Goal: Task Accomplishment & Management: Manage account settings

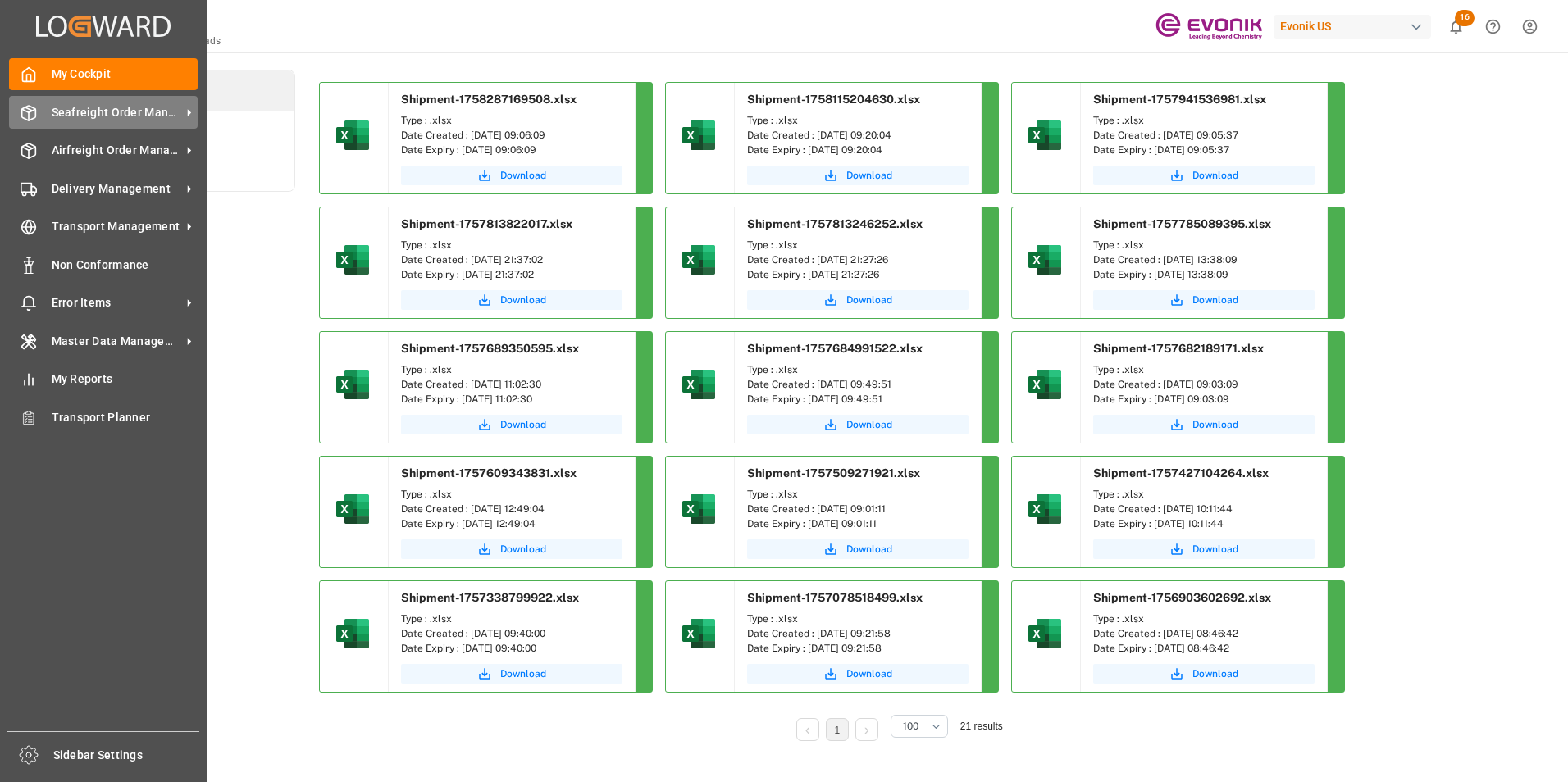
click at [87, 103] on div "Seafreight Order Management Seafreight Order Management" at bounding box center [104, 112] width 189 height 32
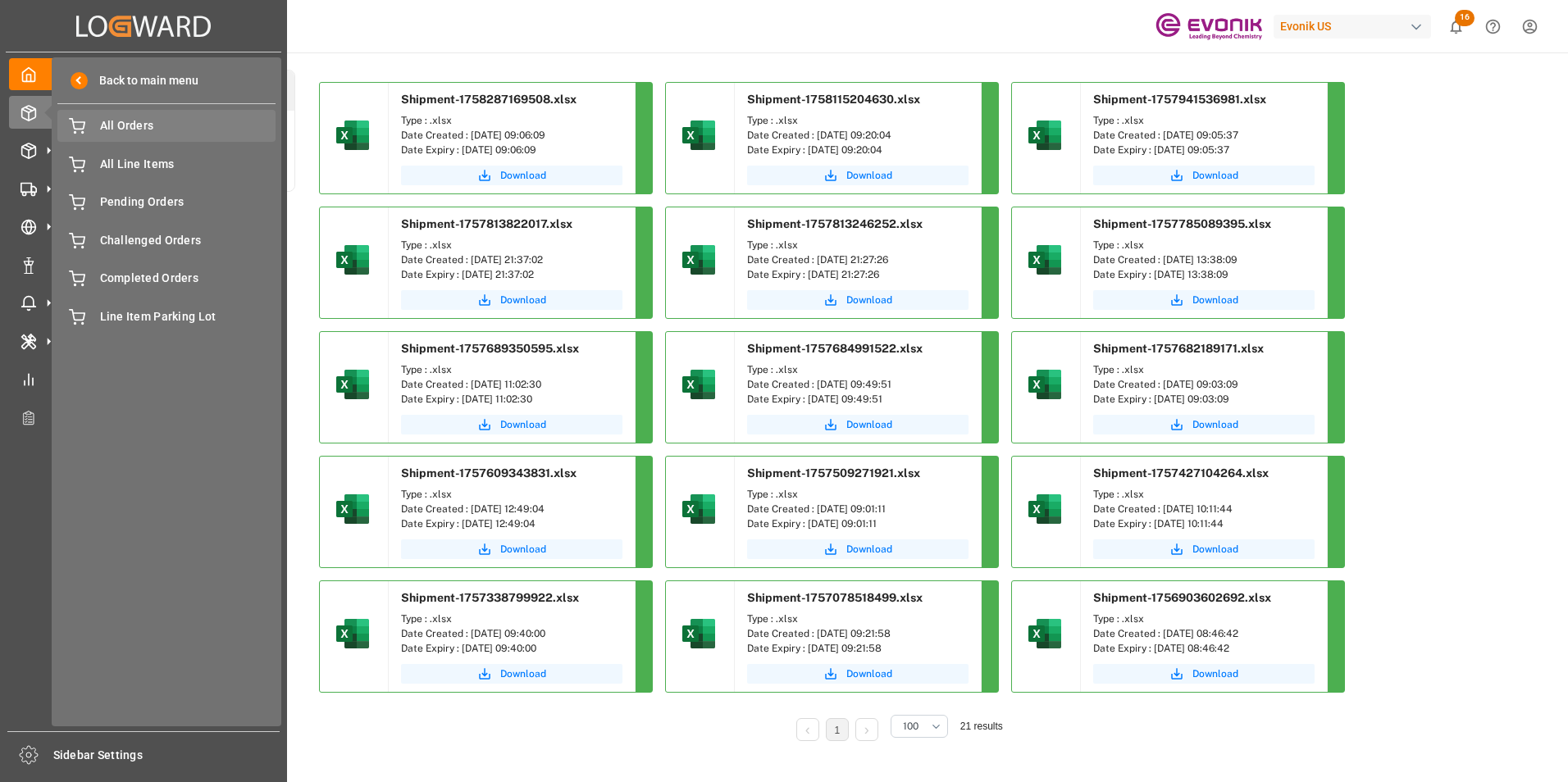
click at [116, 122] on span "All Orders" at bounding box center [188, 126] width 176 height 17
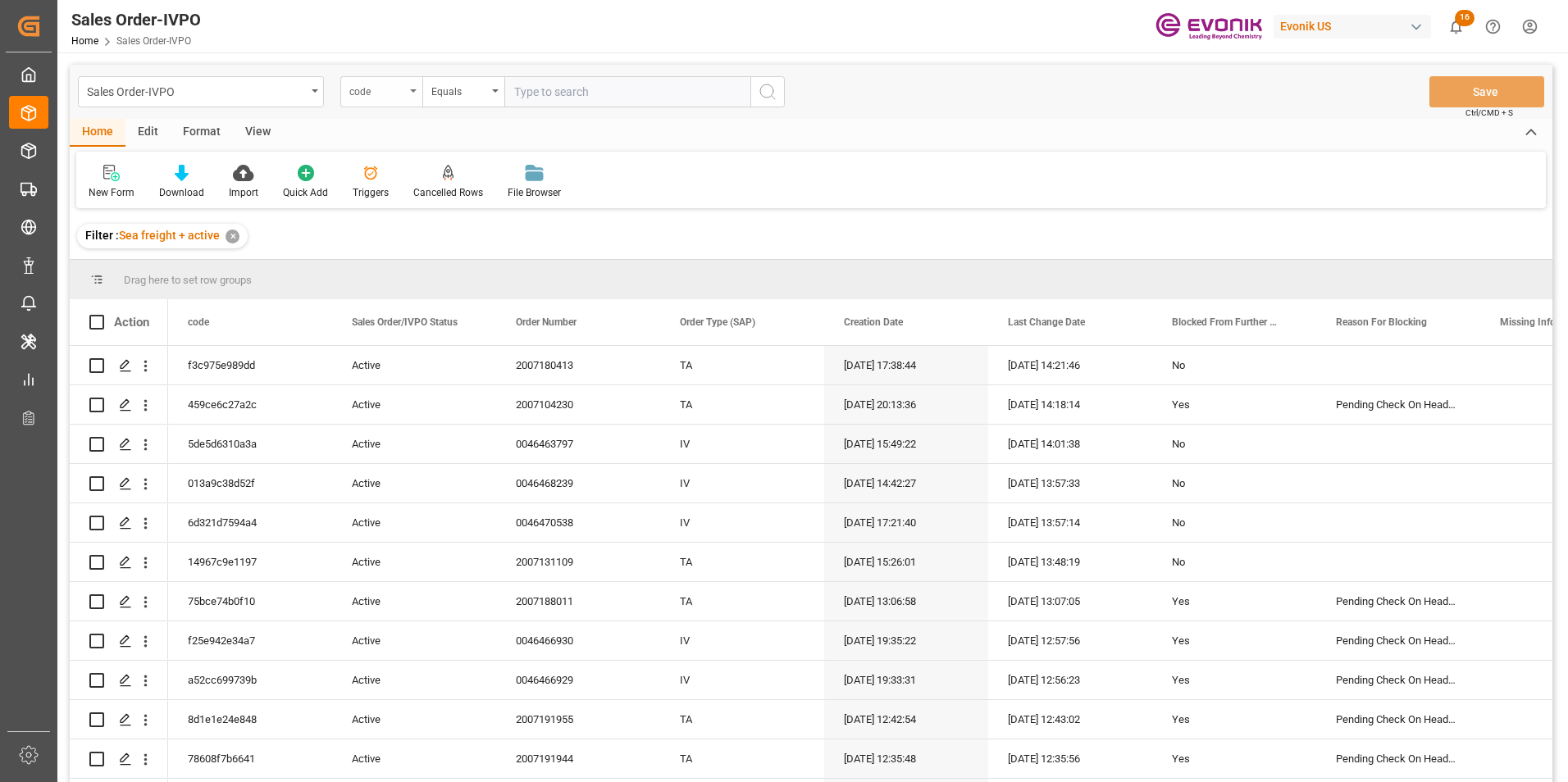
click at [416, 87] on div "code" at bounding box center [381, 92] width 82 height 31
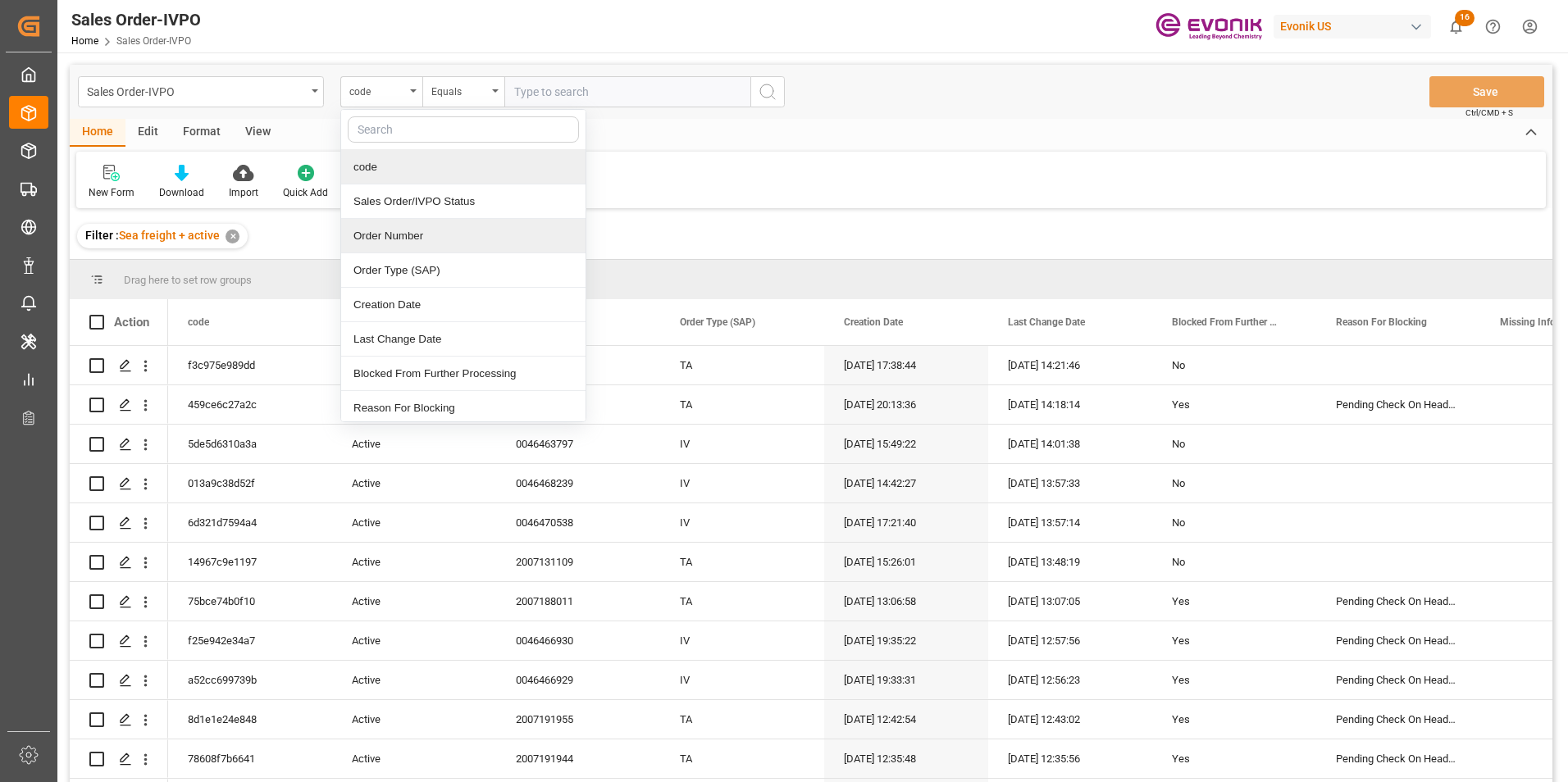
click at [378, 230] on div "Order Number" at bounding box center [463, 236] width 244 height 35
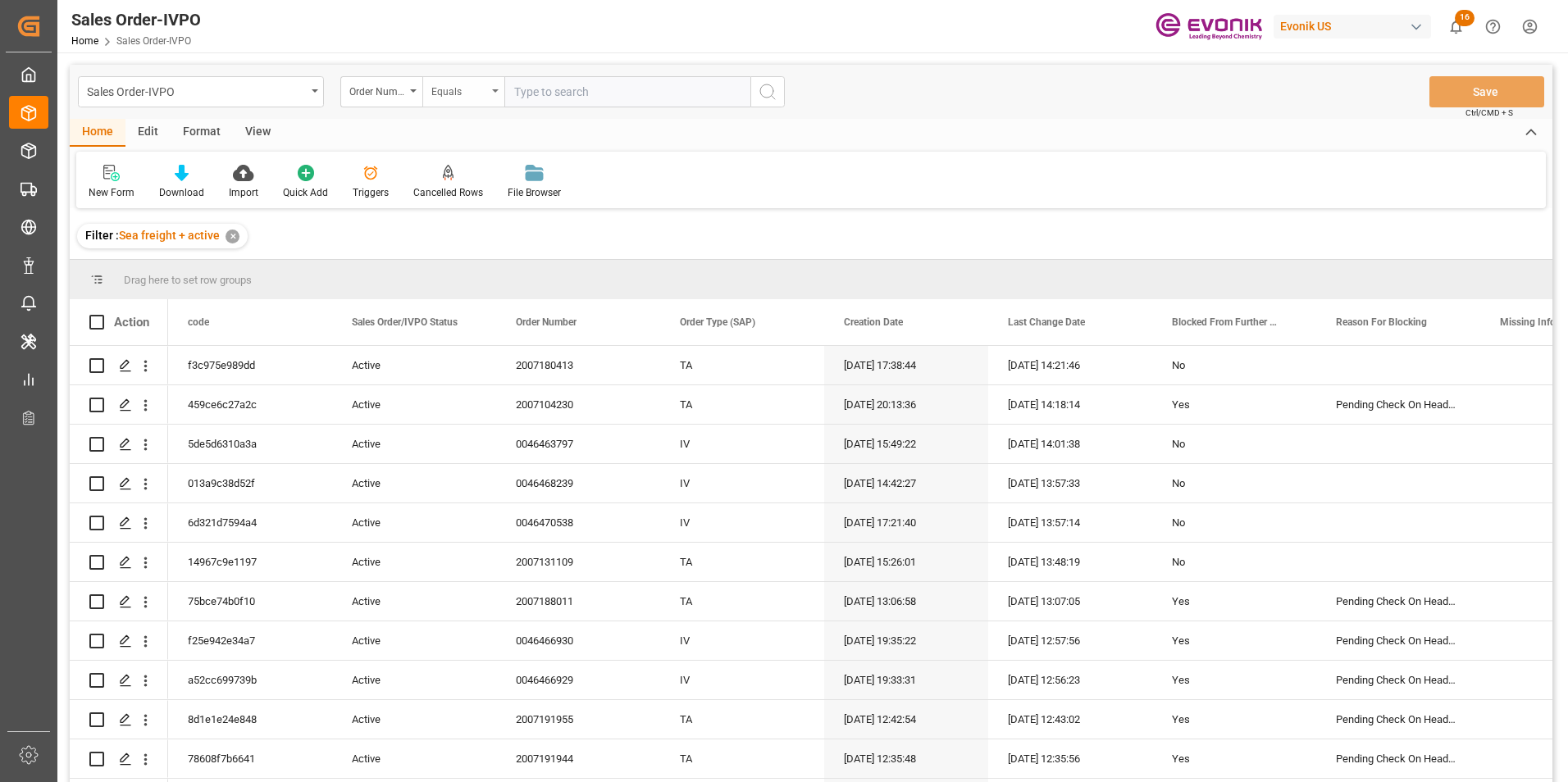
click at [494, 84] on div "Equals" at bounding box center [463, 92] width 82 height 31
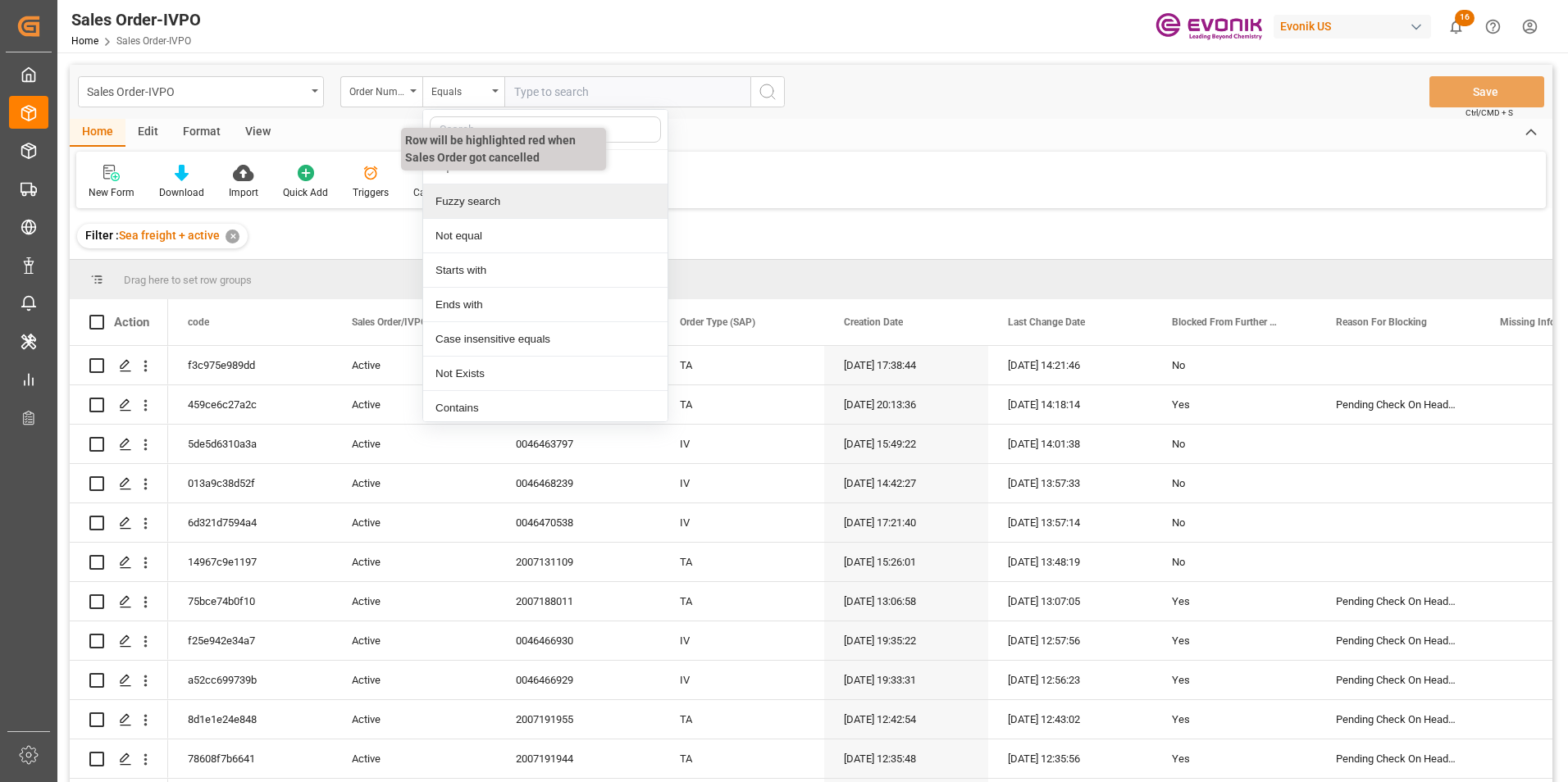
click at [470, 200] on div "Fuzzy search" at bounding box center [545, 201] width 244 height 35
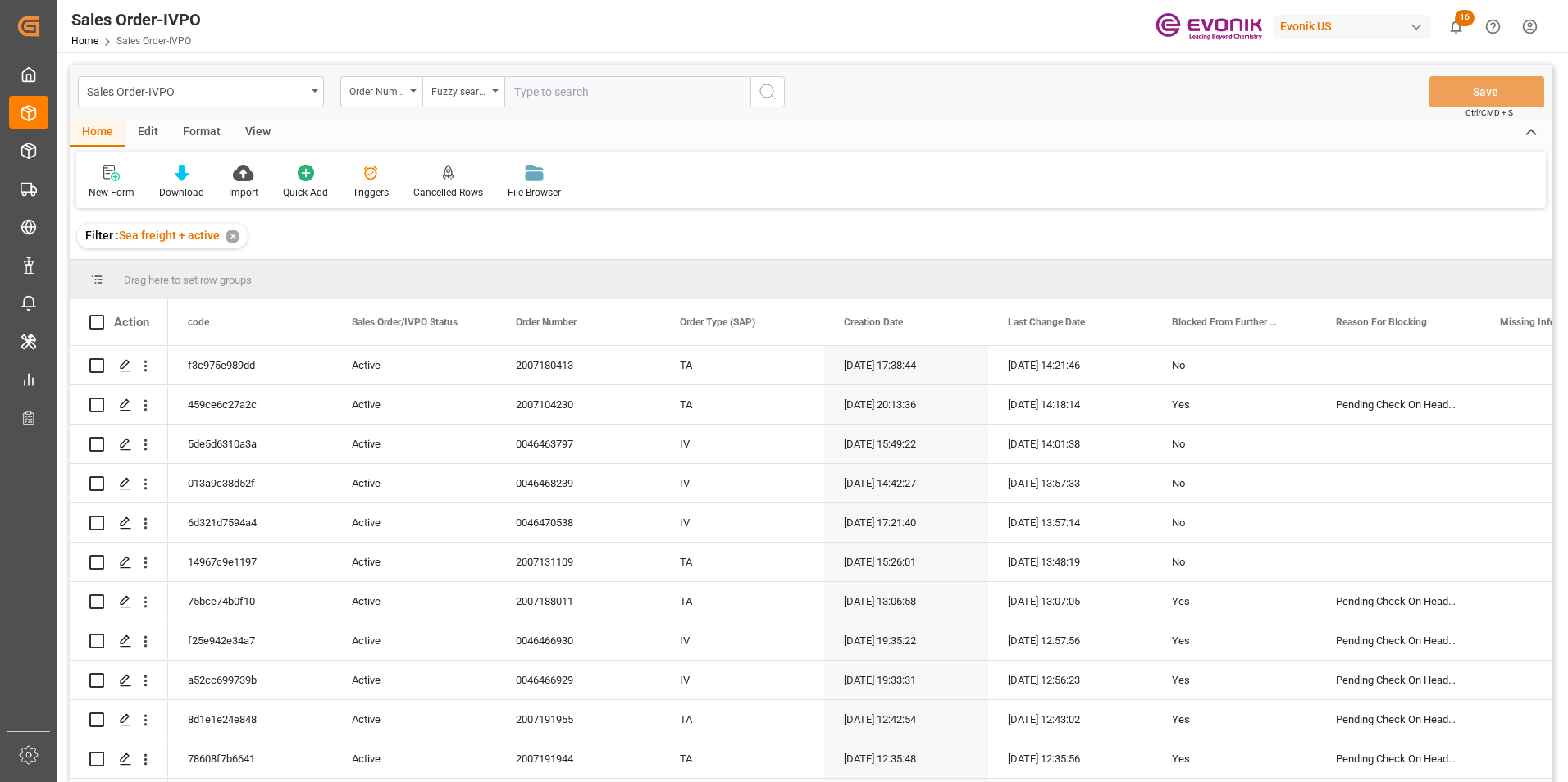
click at [552, 85] on input "text" at bounding box center [627, 92] width 246 height 31
paste input "46465668"
type input "46465668"
click at [775, 88] on button "search button" at bounding box center [767, 92] width 35 height 31
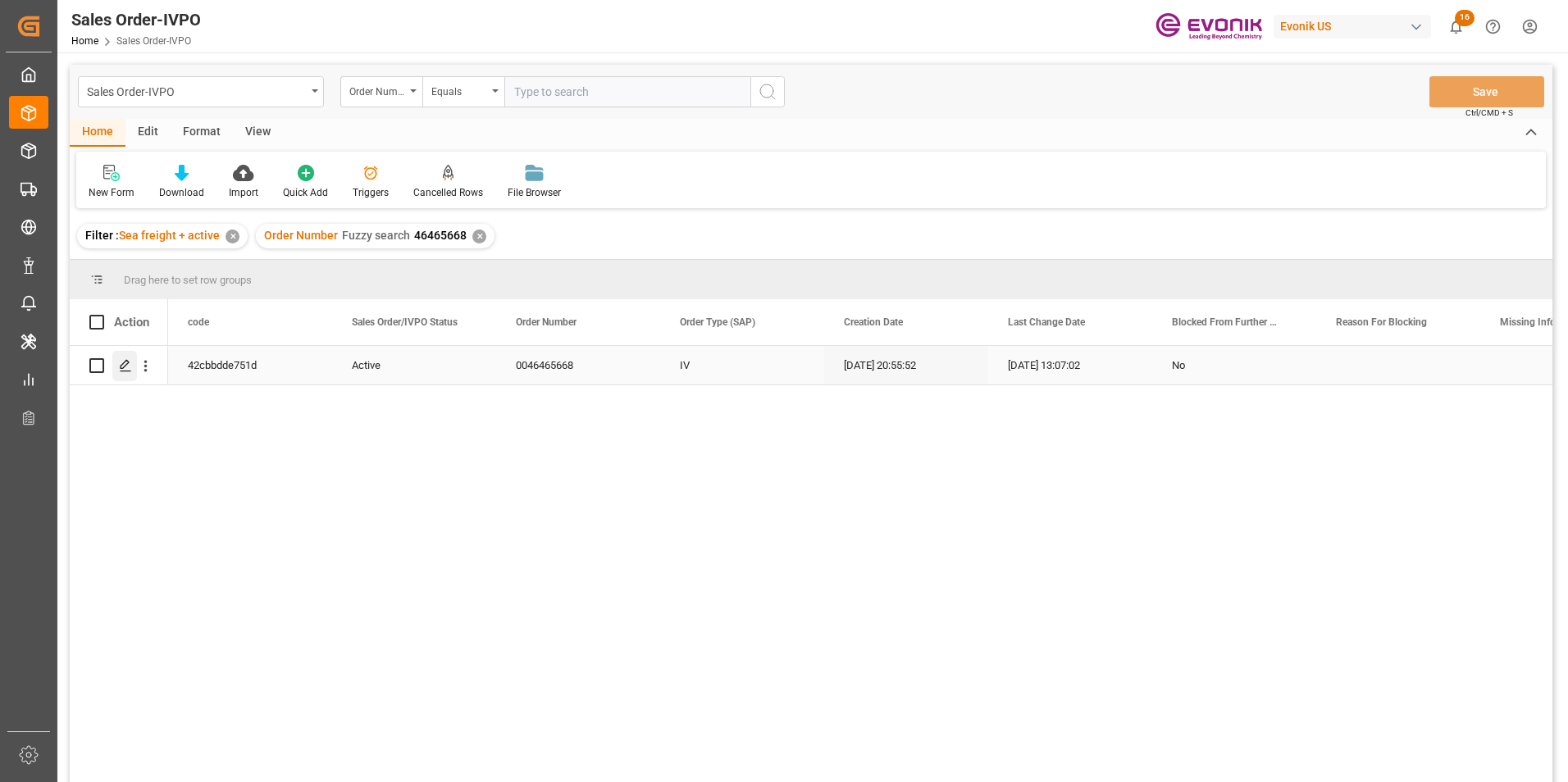
click at [121, 358] on div "Press SPACE to select this row." at bounding box center [124, 366] width 25 height 31
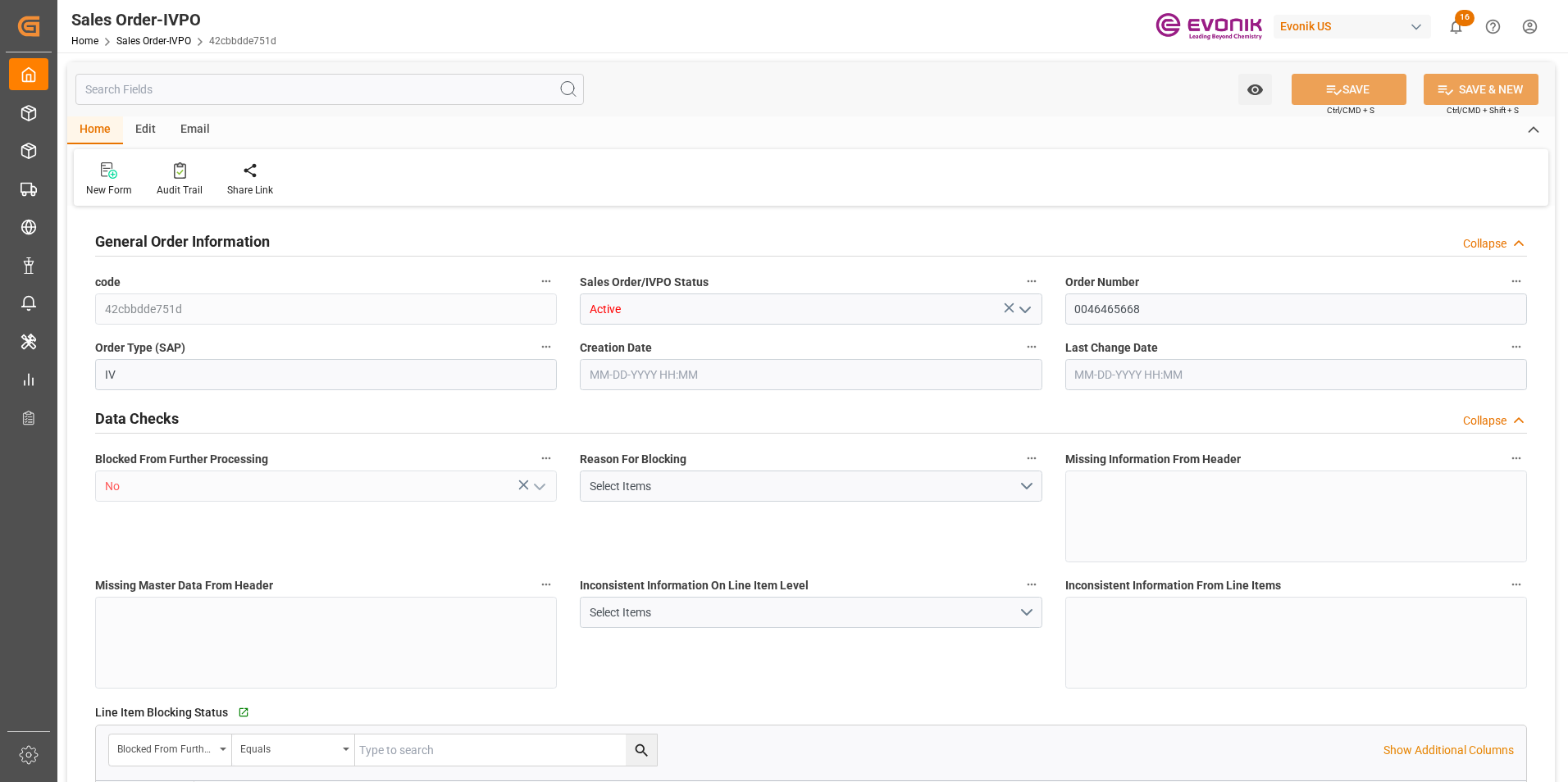
type input "SGSIN"
type input "0"
type input "1"
type input "2"
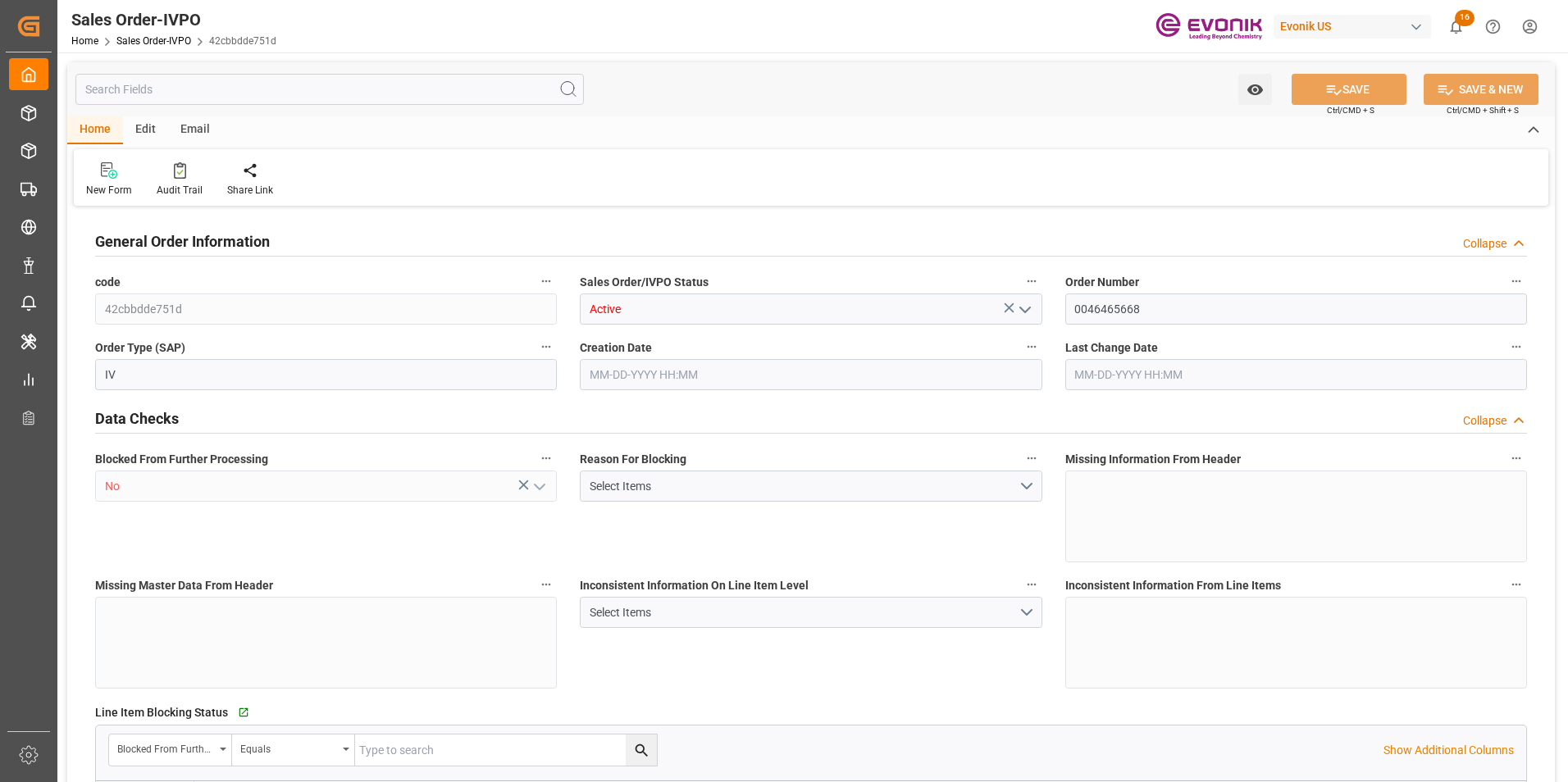
type input "18774"
type input "50.112"
type input "17000"
type input "30"
type input "[DATE] 20:55"
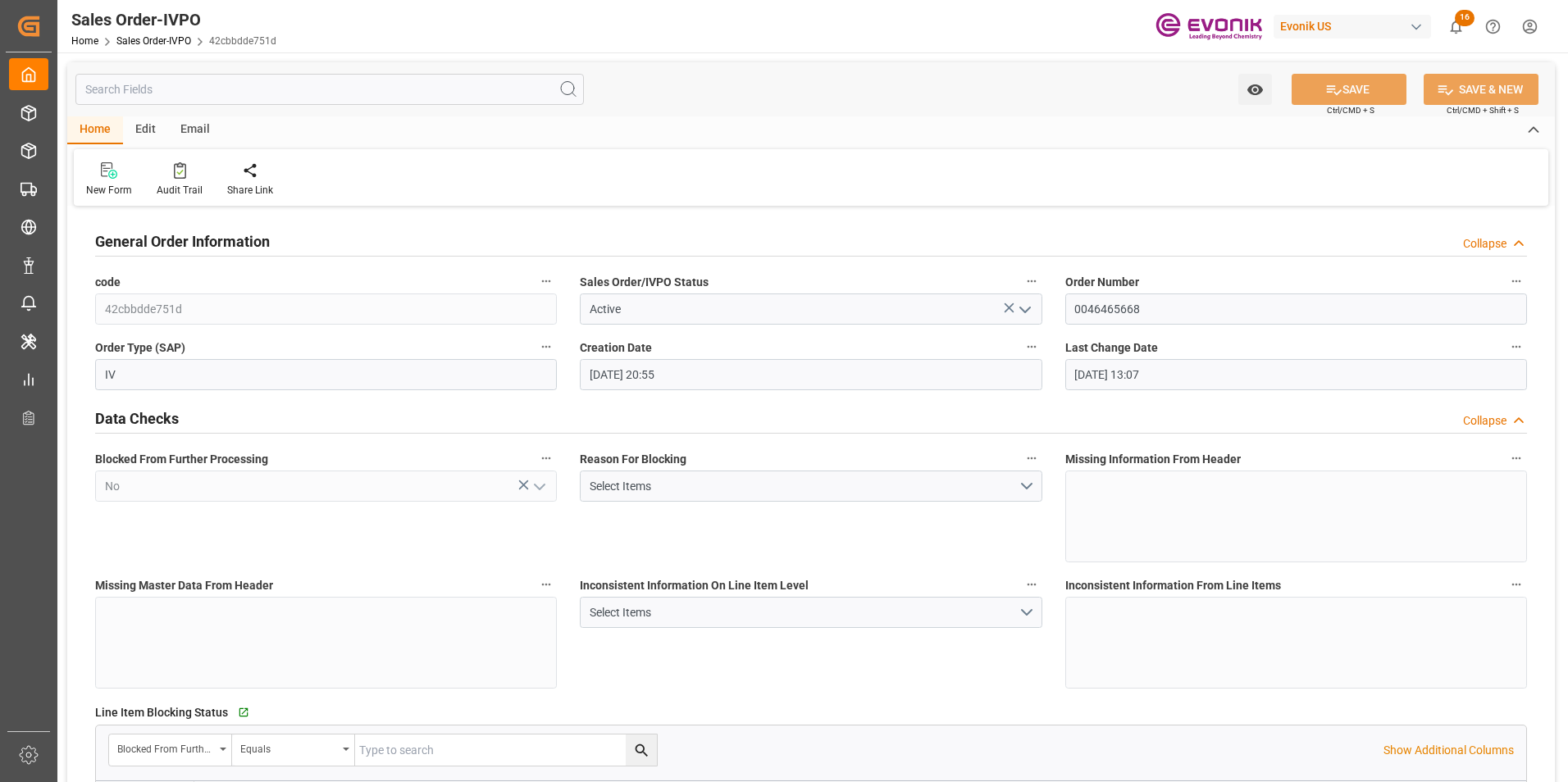
type input "[DATE] 13:07"
click at [379, 173] on div at bounding box center [375, 170] width 82 height 17
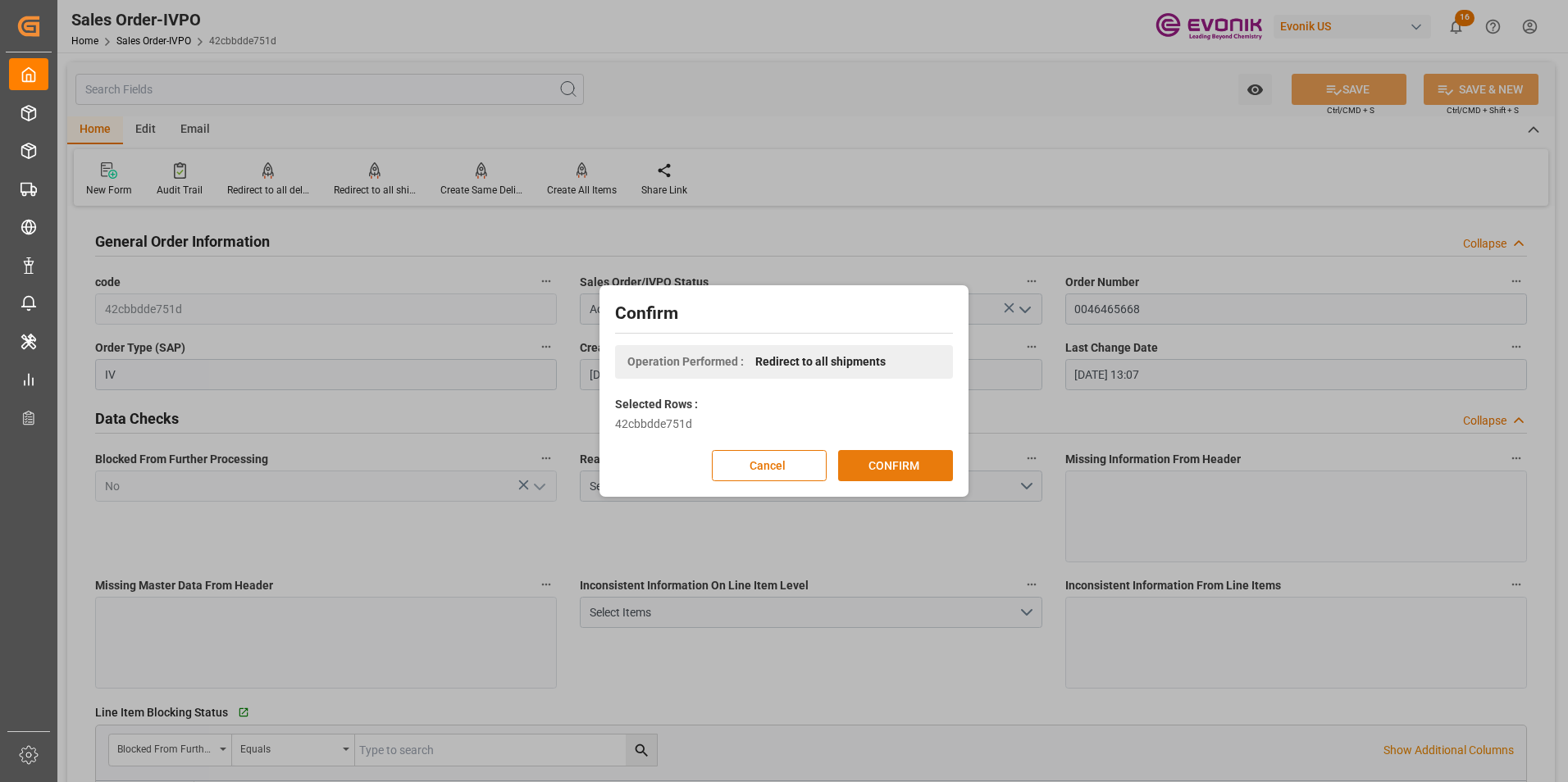
click at [884, 459] on button "CONFIRM" at bounding box center [895, 465] width 115 height 31
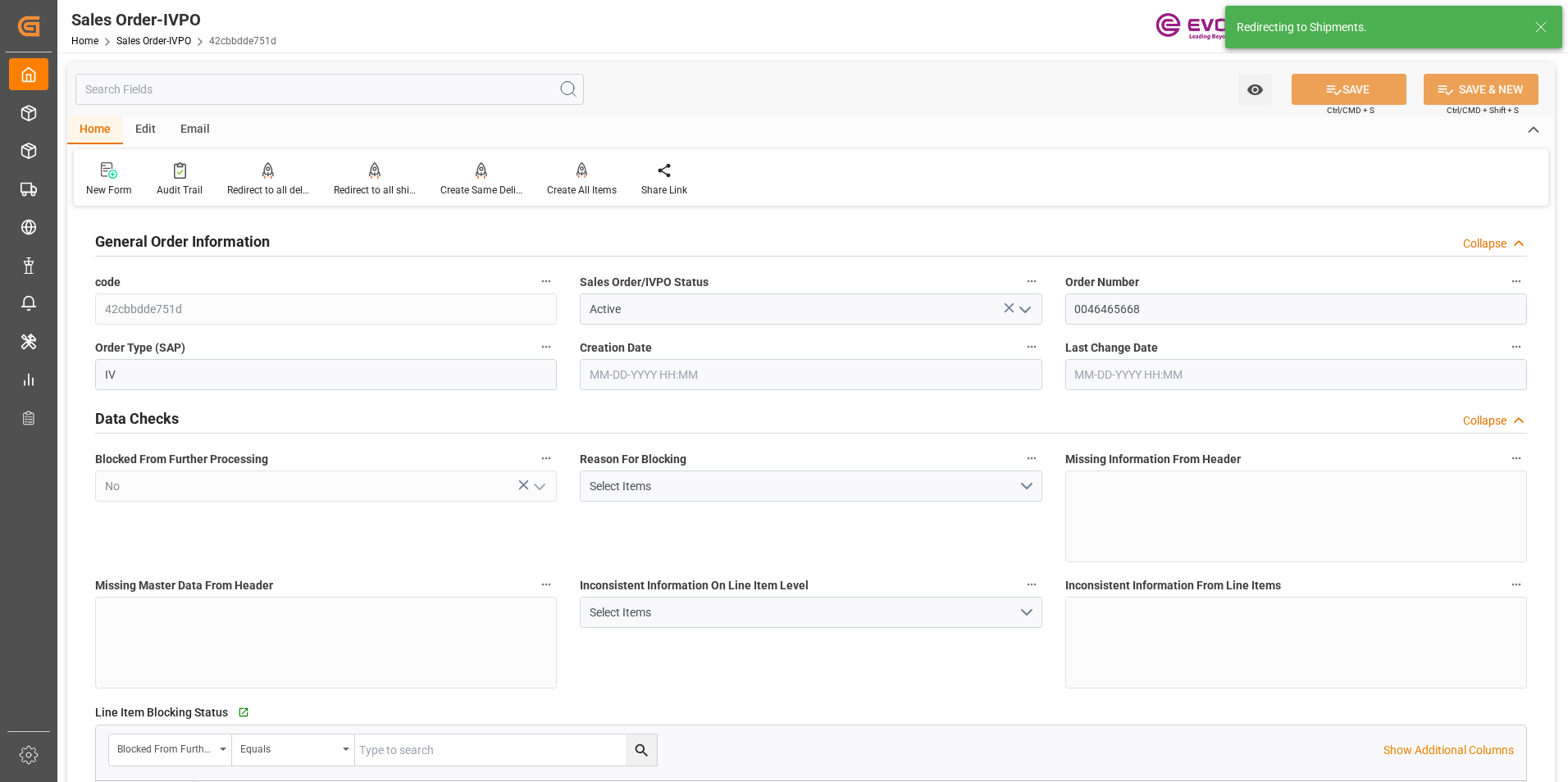
type input "[DATE] 20:55"
type input "[DATE] 13:07"
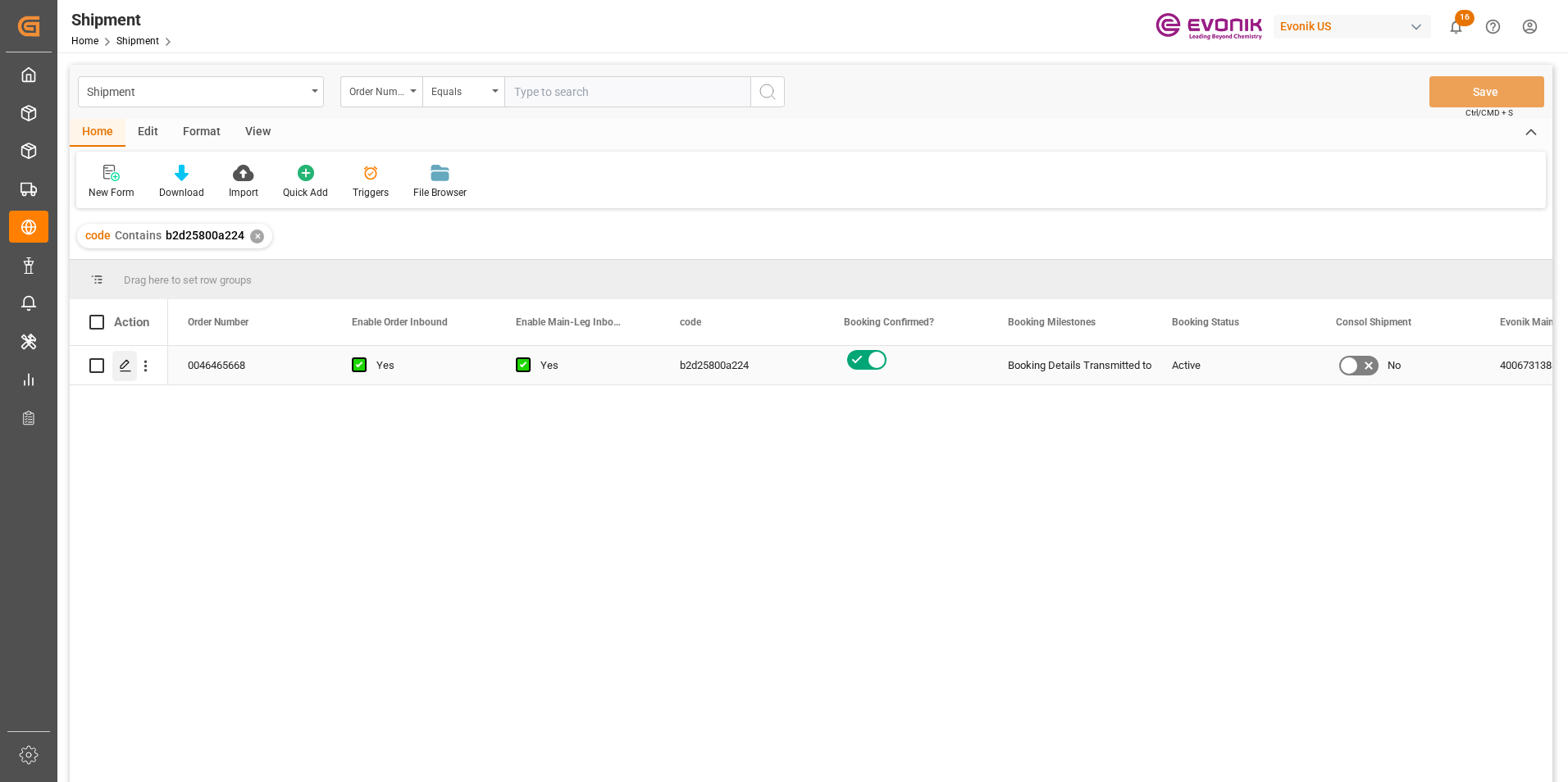
click at [125, 365] on icon "Press SPACE to select this row." at bounding box center [125, 365] width 13 height 13
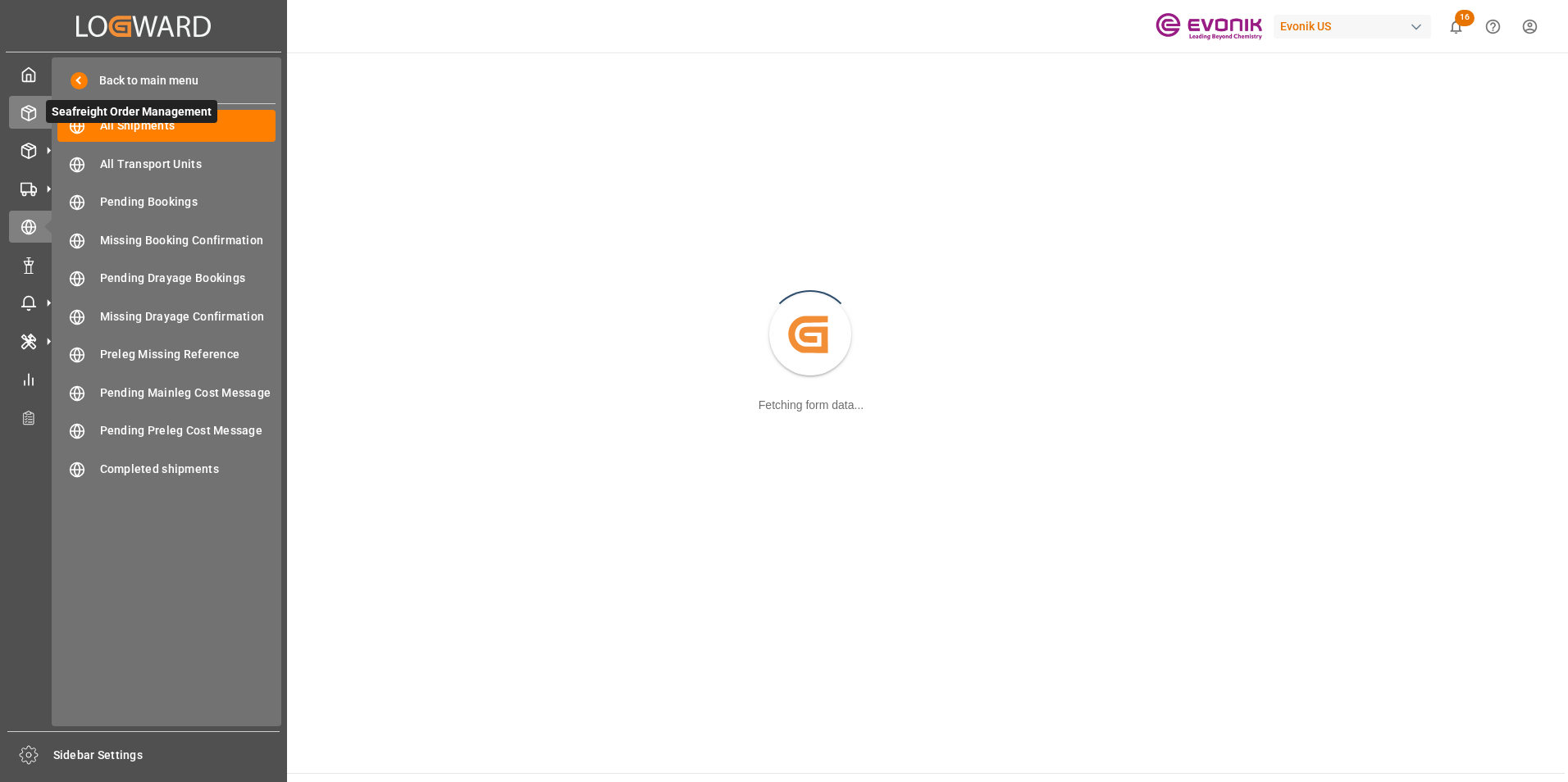
click at [29, 110] on icon at bounding box center [28, 112] width 16 height 16
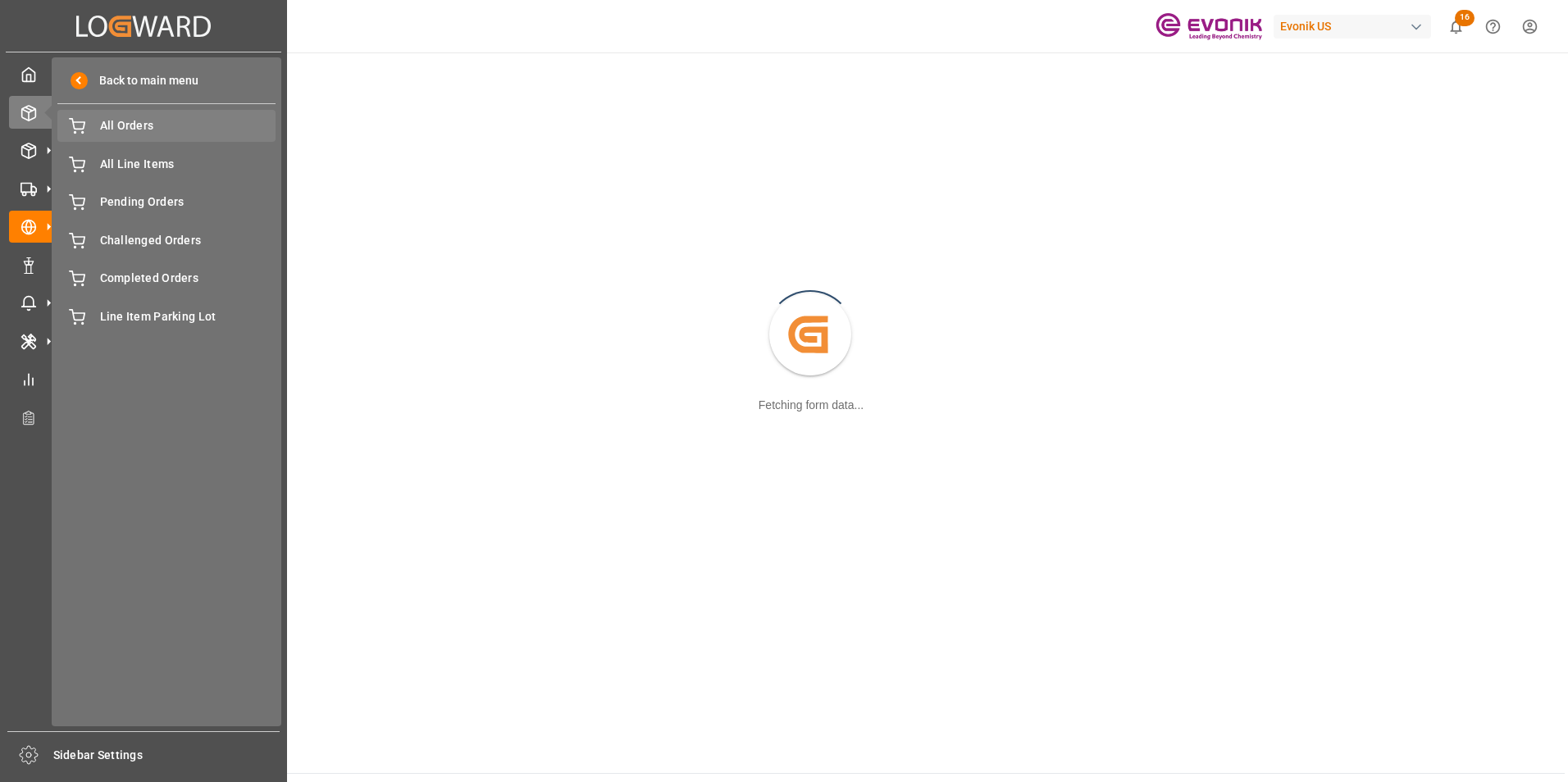
click at [126, 125] on span "All Orders" at bounding box center [188, 126] width 176 height 17
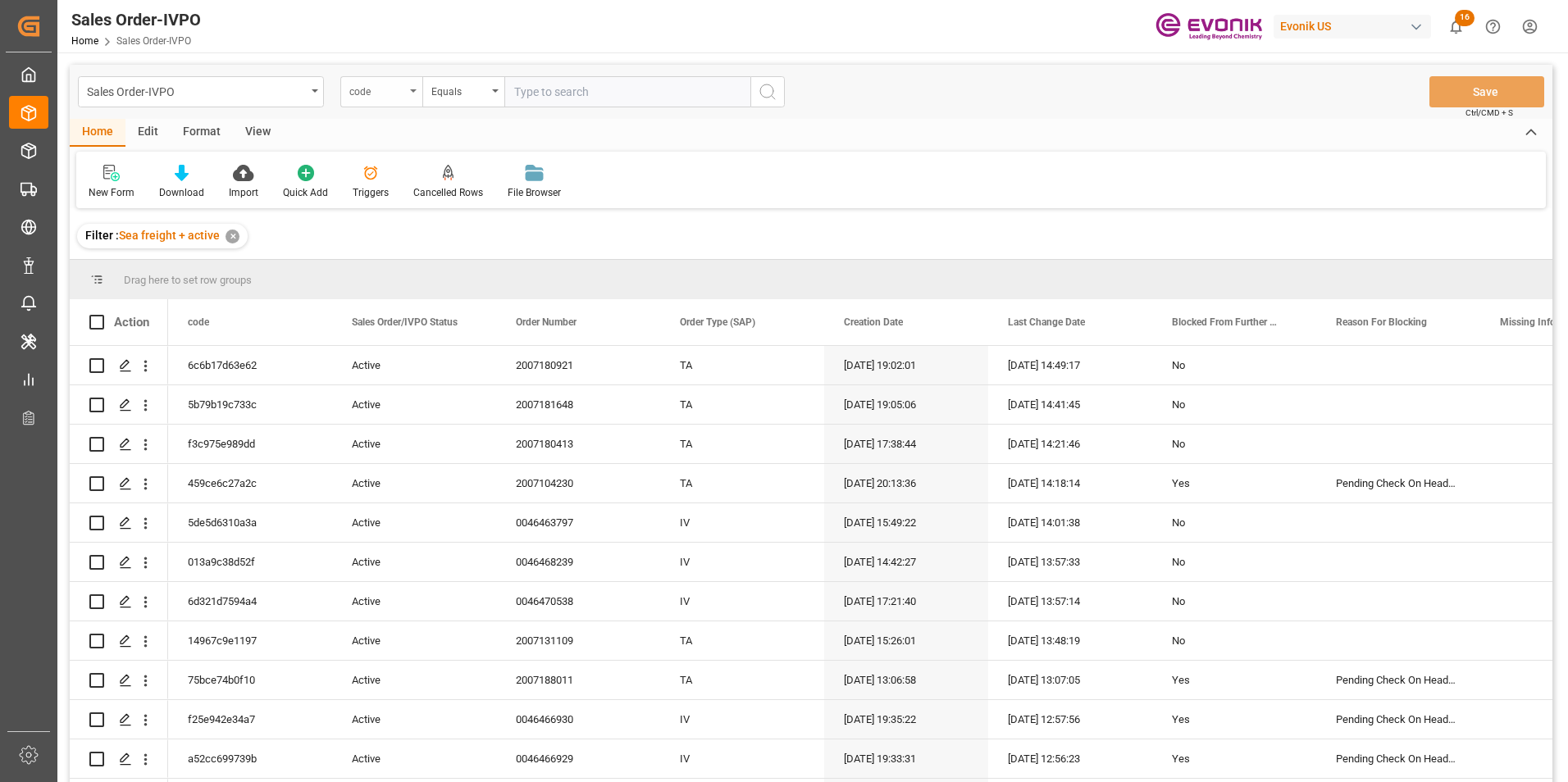
click at [414, 88] on div "code" at bounding box center [381, 92] width 82 height 31
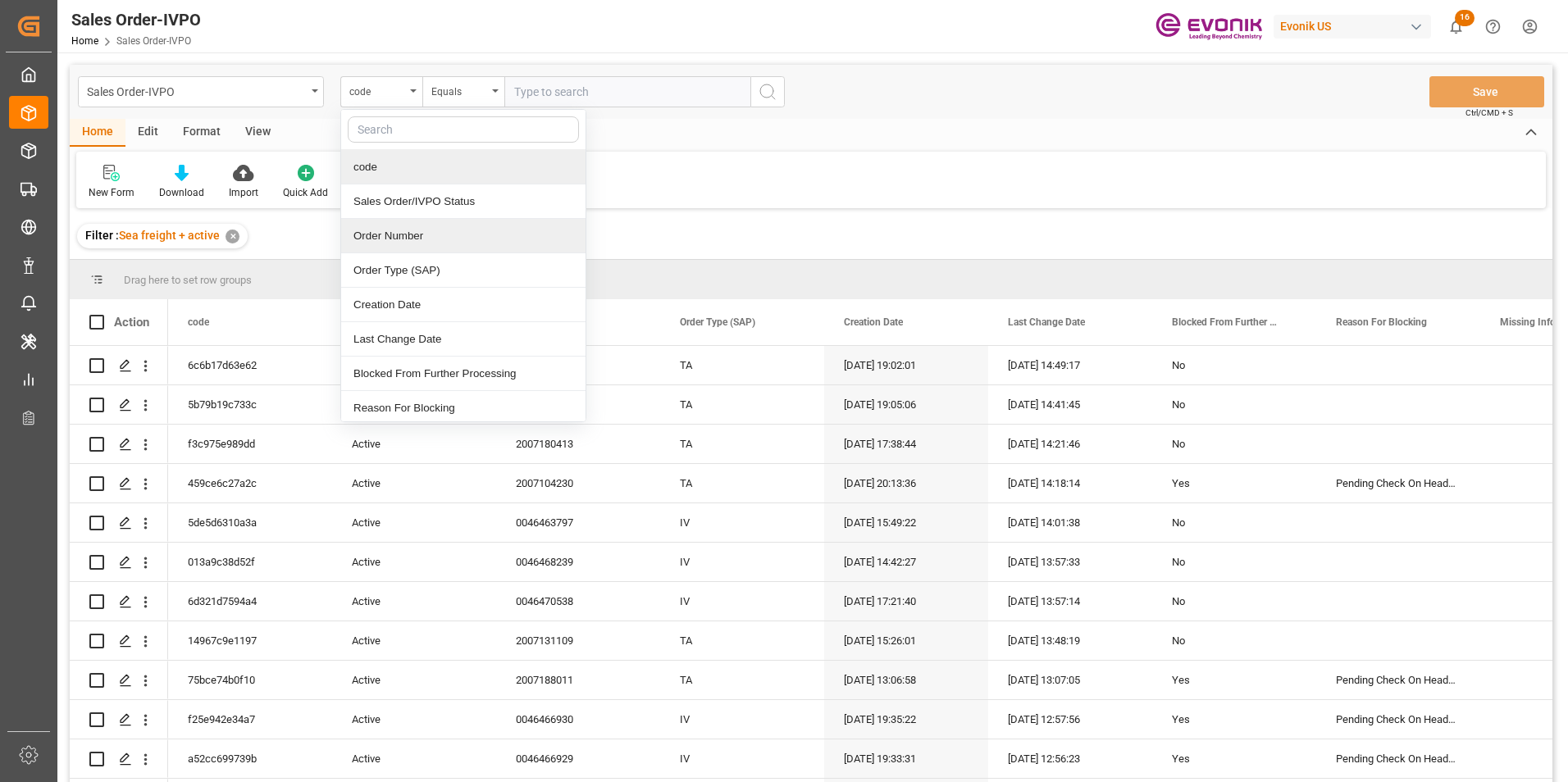
click at [385, 227] on div "Order Number" at bounding box center [463, 236] width 244 height 35
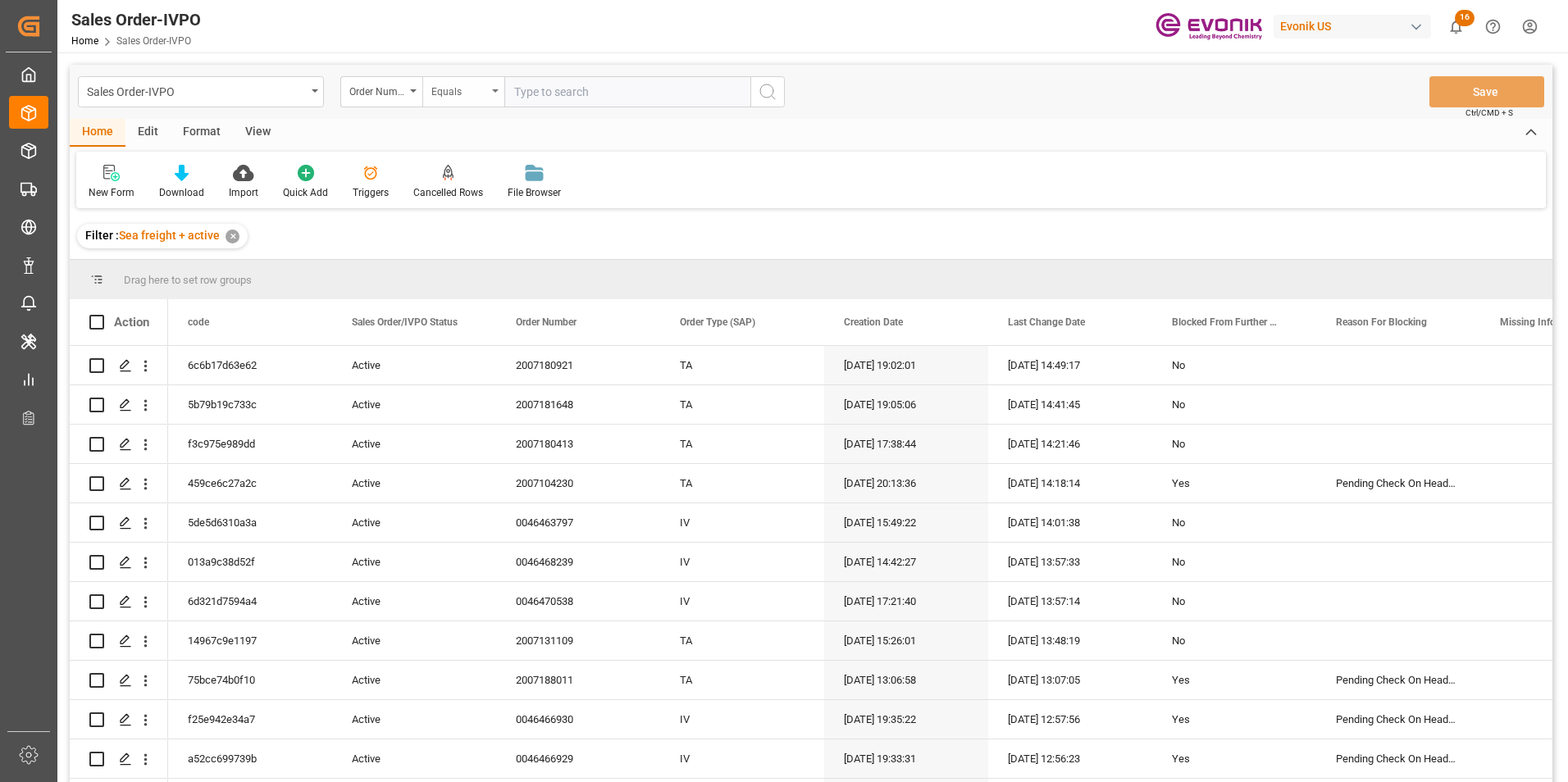
click at [497, 86] on div "Equals" at bounding box center [463, 92] width 82 height 31
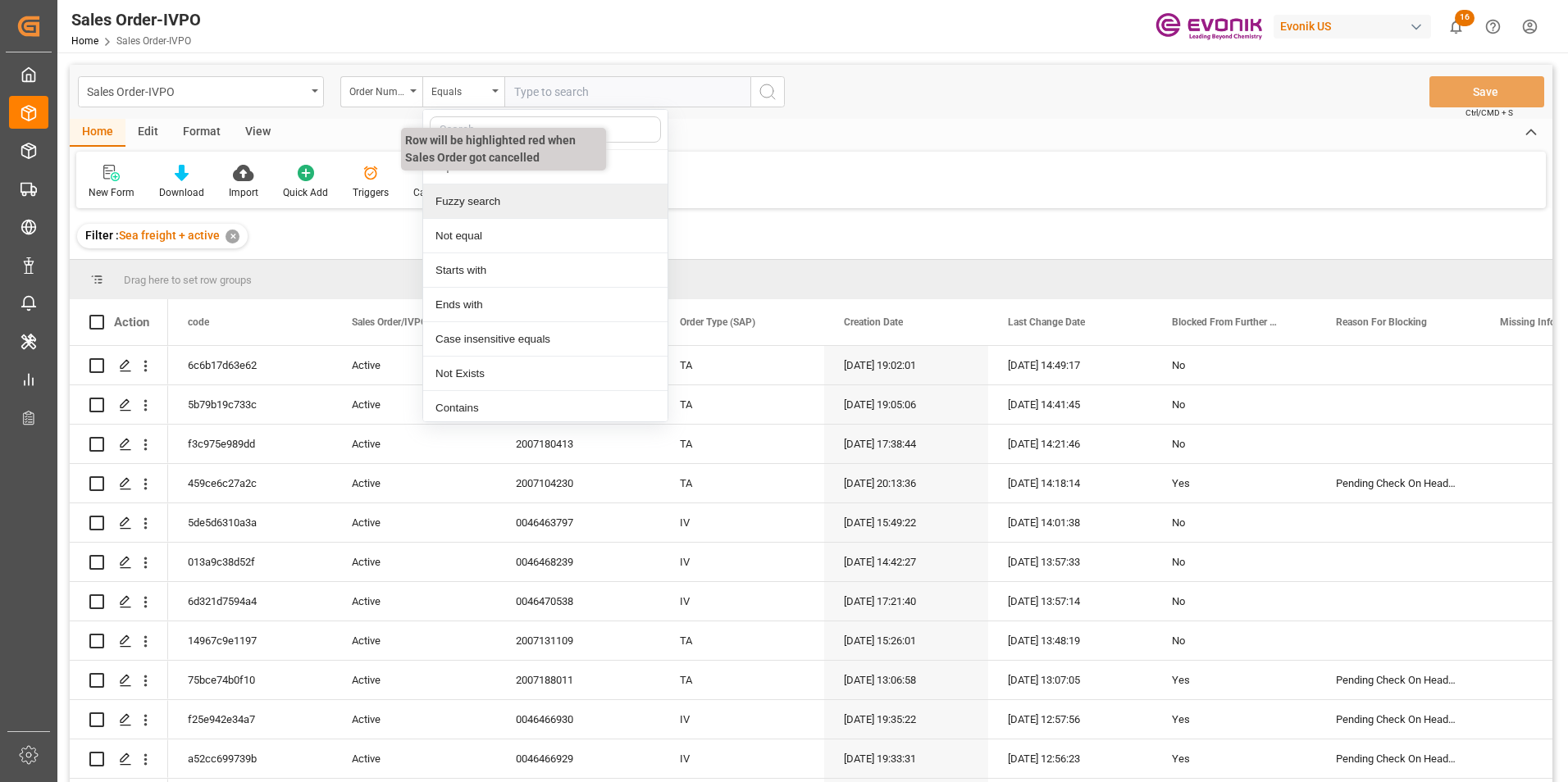
click at [476, 197] on div "Fuzzy search" at bounding box center [545, 201] width 244 height 35
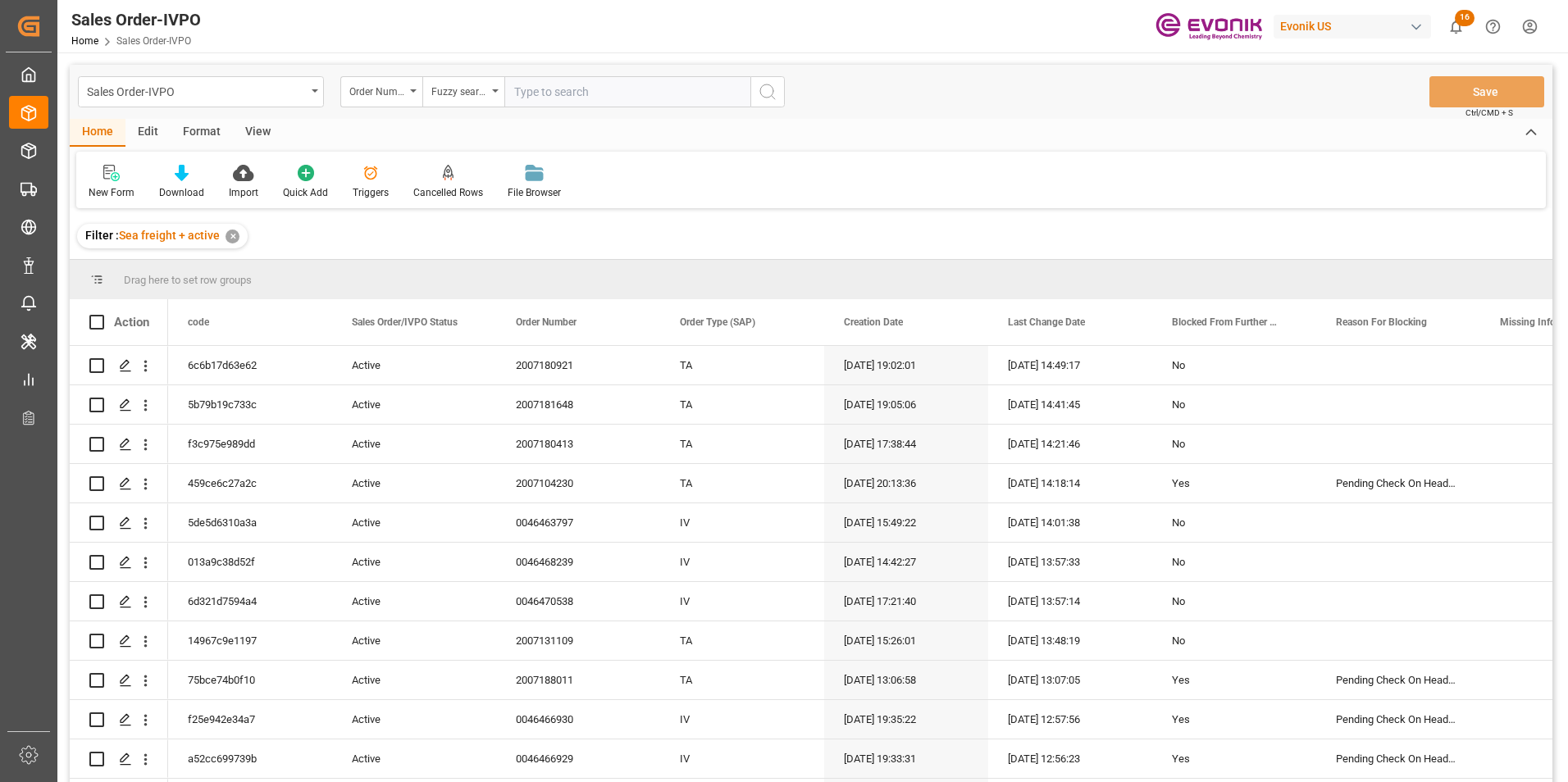
click at [542, 88] on input "text" at bounding box center [627, 92] width 246 height 31
paste input "2007166100"
type input "2007166100"
click at [765, 82] on icon "search button" at bounding box center [767, 91] width 20 height 20
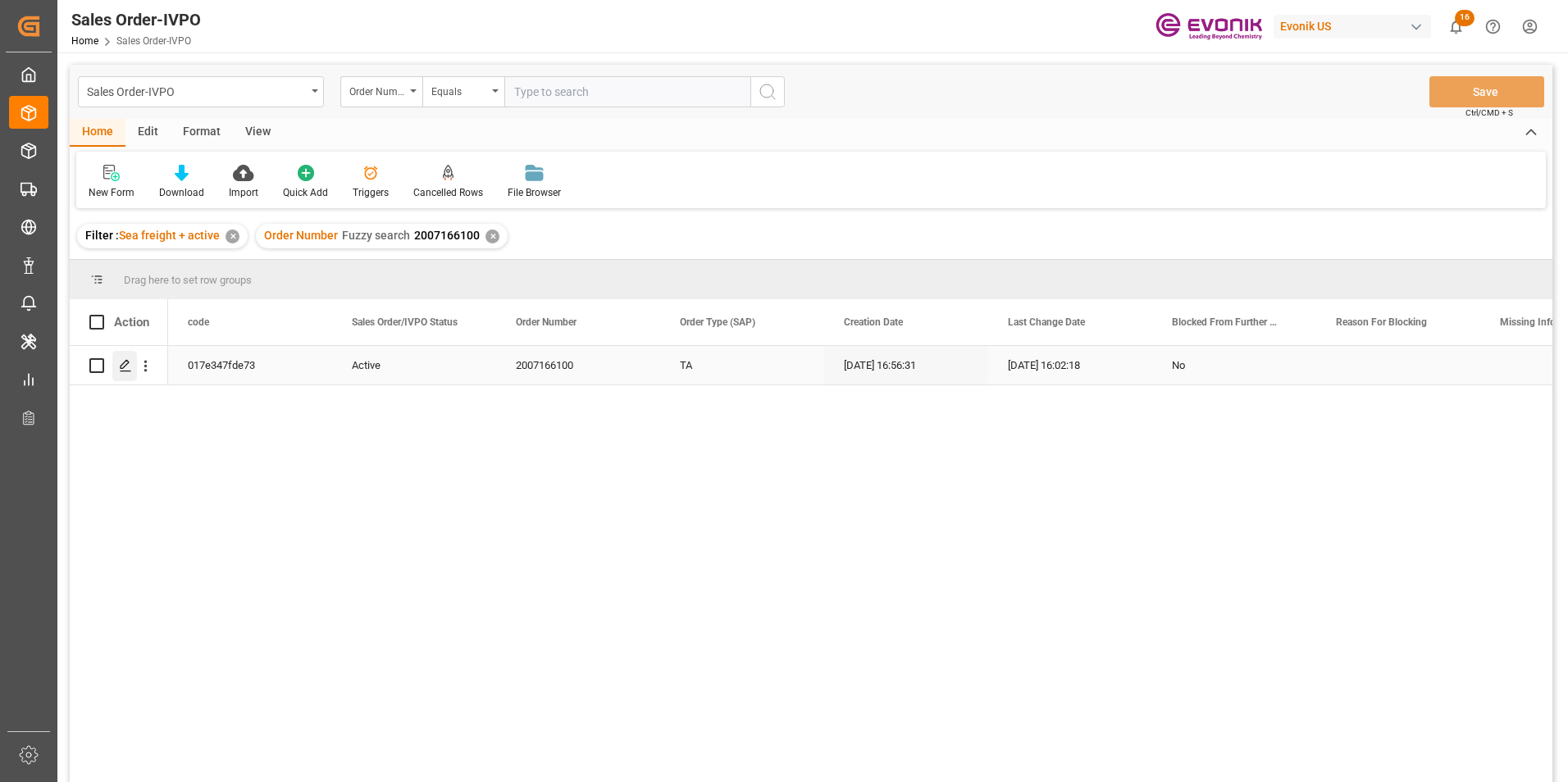
click at [120, 361] on icon "Press SPACE to select this row." at bounding box center [125, 365] width 13 height 13
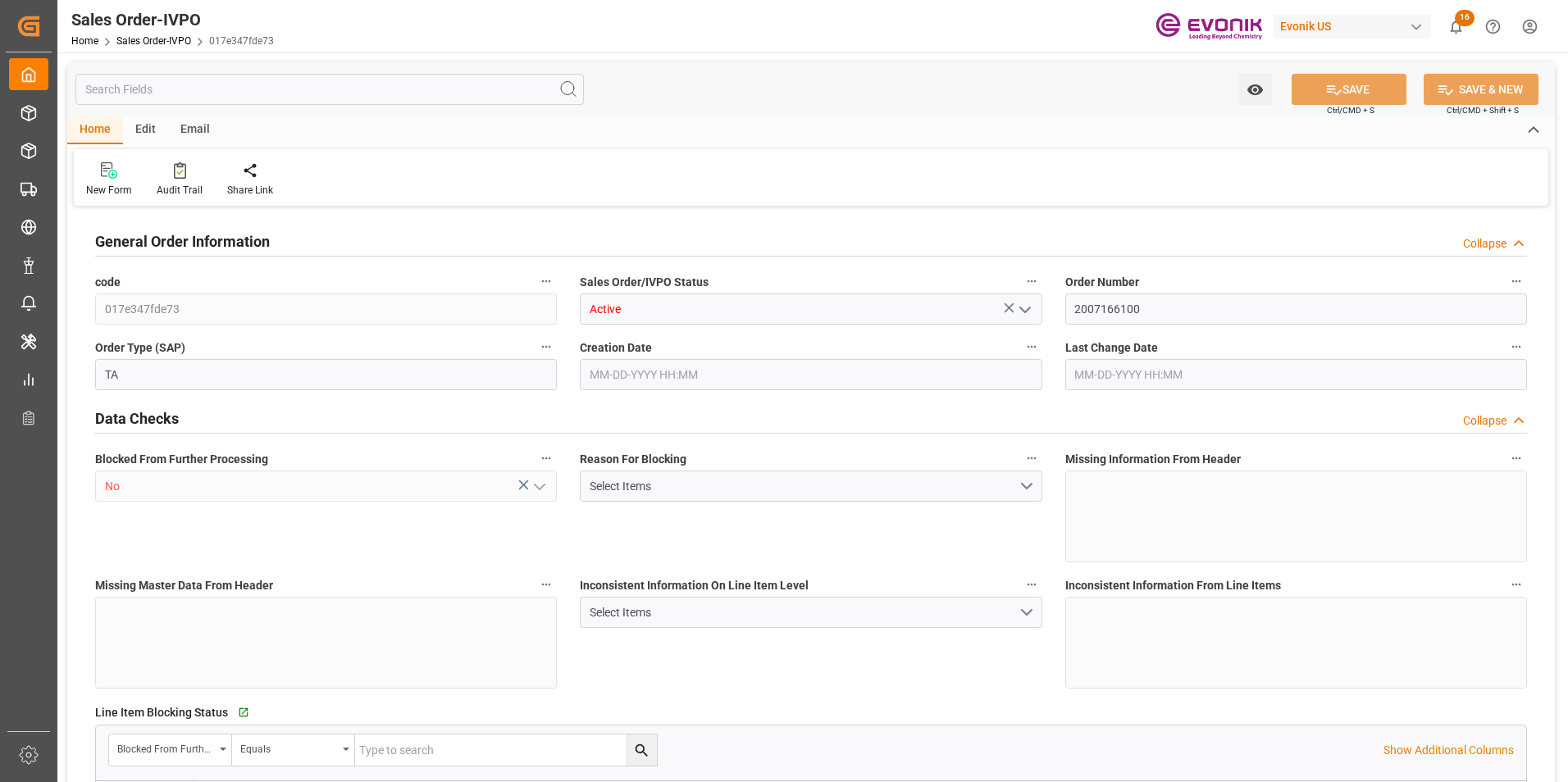
type input "IDJKT"
type input "0"
type input "1"
type input "2"
type input "1"
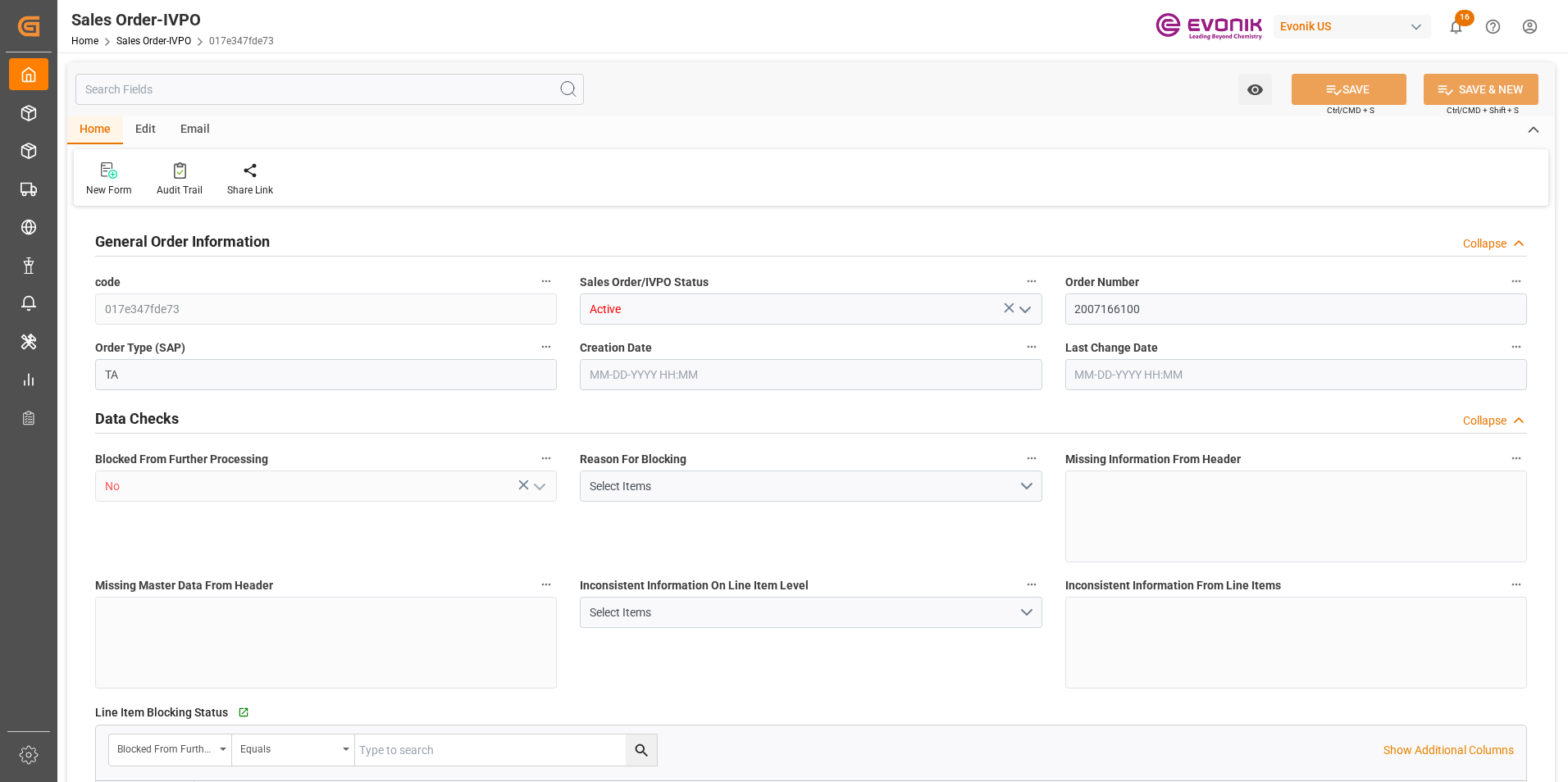
type input "17728.1"
type input "24.2464"
type input "17000"
type input "30"
type input "09-03-2025 16:56"
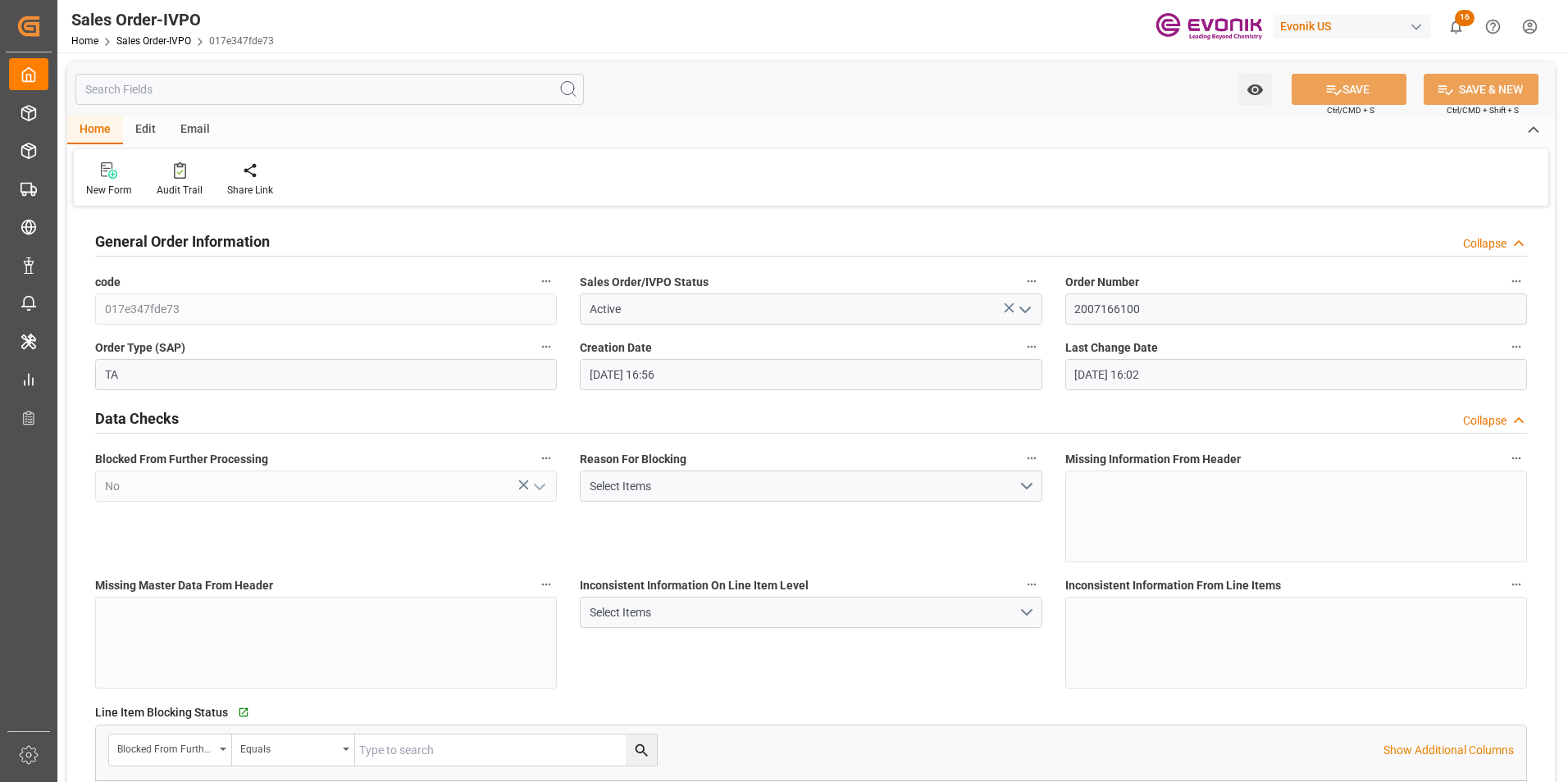
type input "09-17-2025 16:02"
click at [369, 173] on icon at bounding box center [375, 170] width 12 height 16
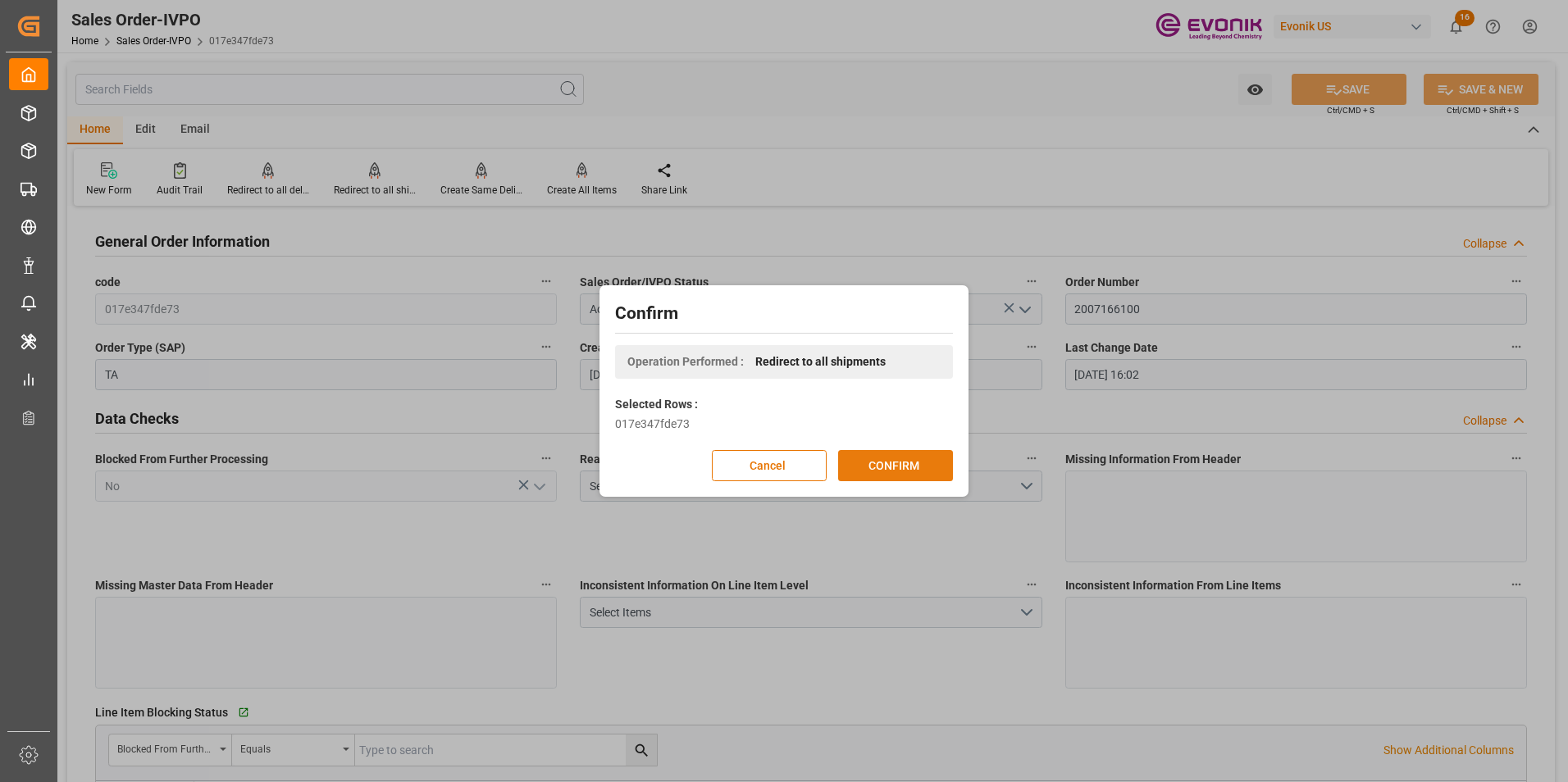
click at [881, 459] on button "CONFIRM" at bounding box center [895, 465] width 115 height 31
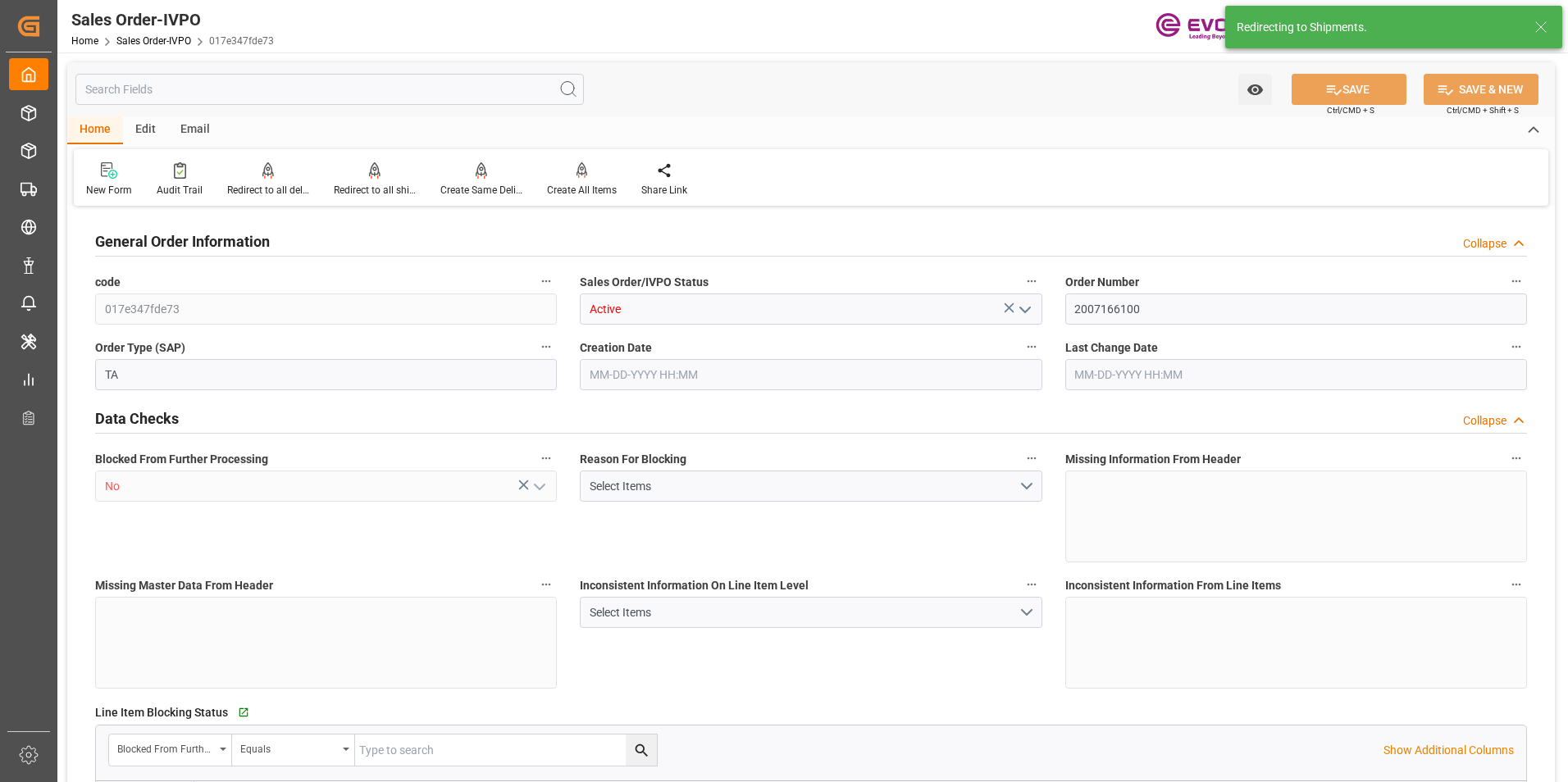
type input "IDJKT"
type input "0"
type input "1"
type input "2"
type input "1"
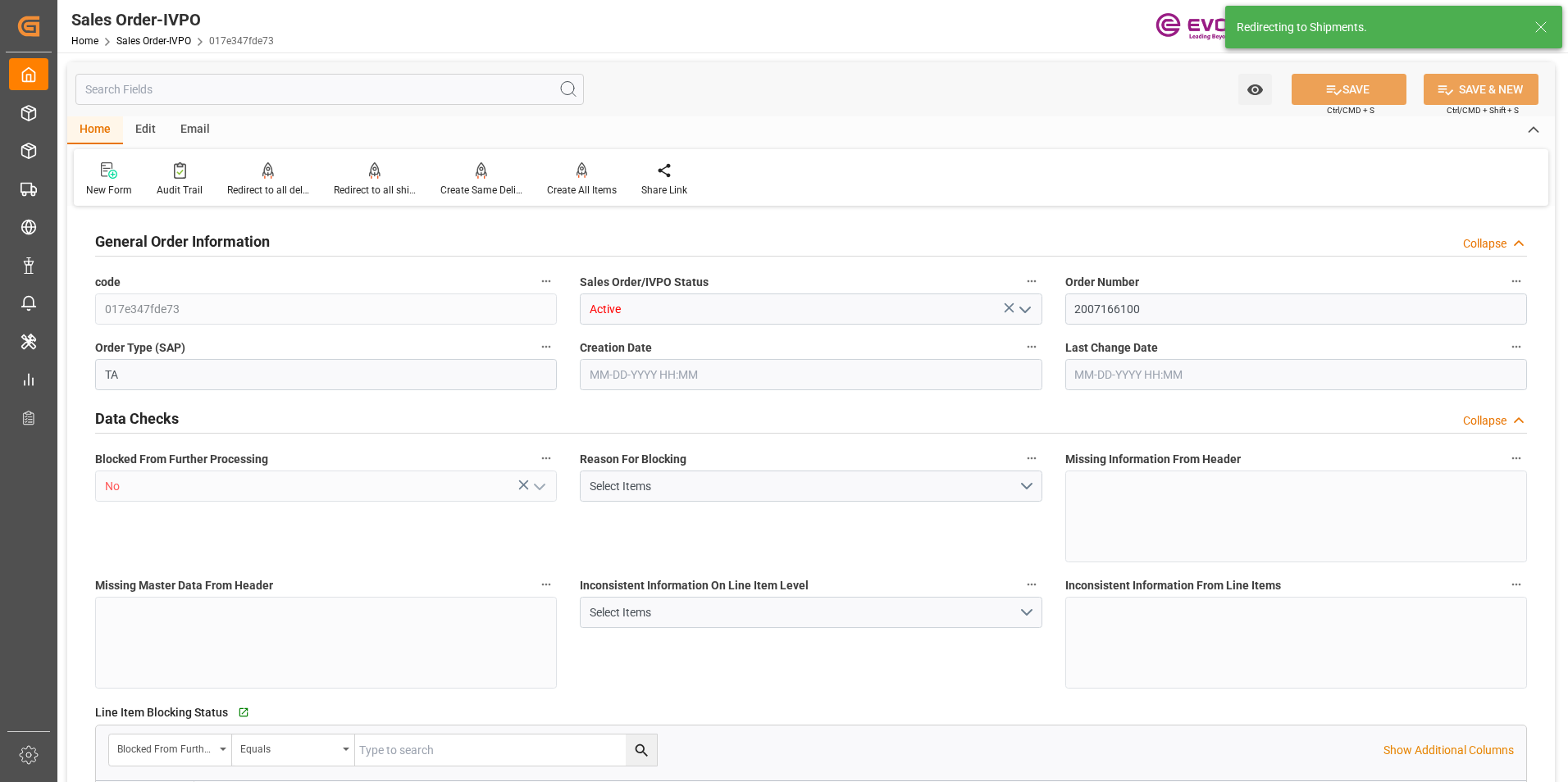
type input "17728.1"
type input "24.2464"
type input "17000"
type input "30"
type input "09-03-2025 16:56"
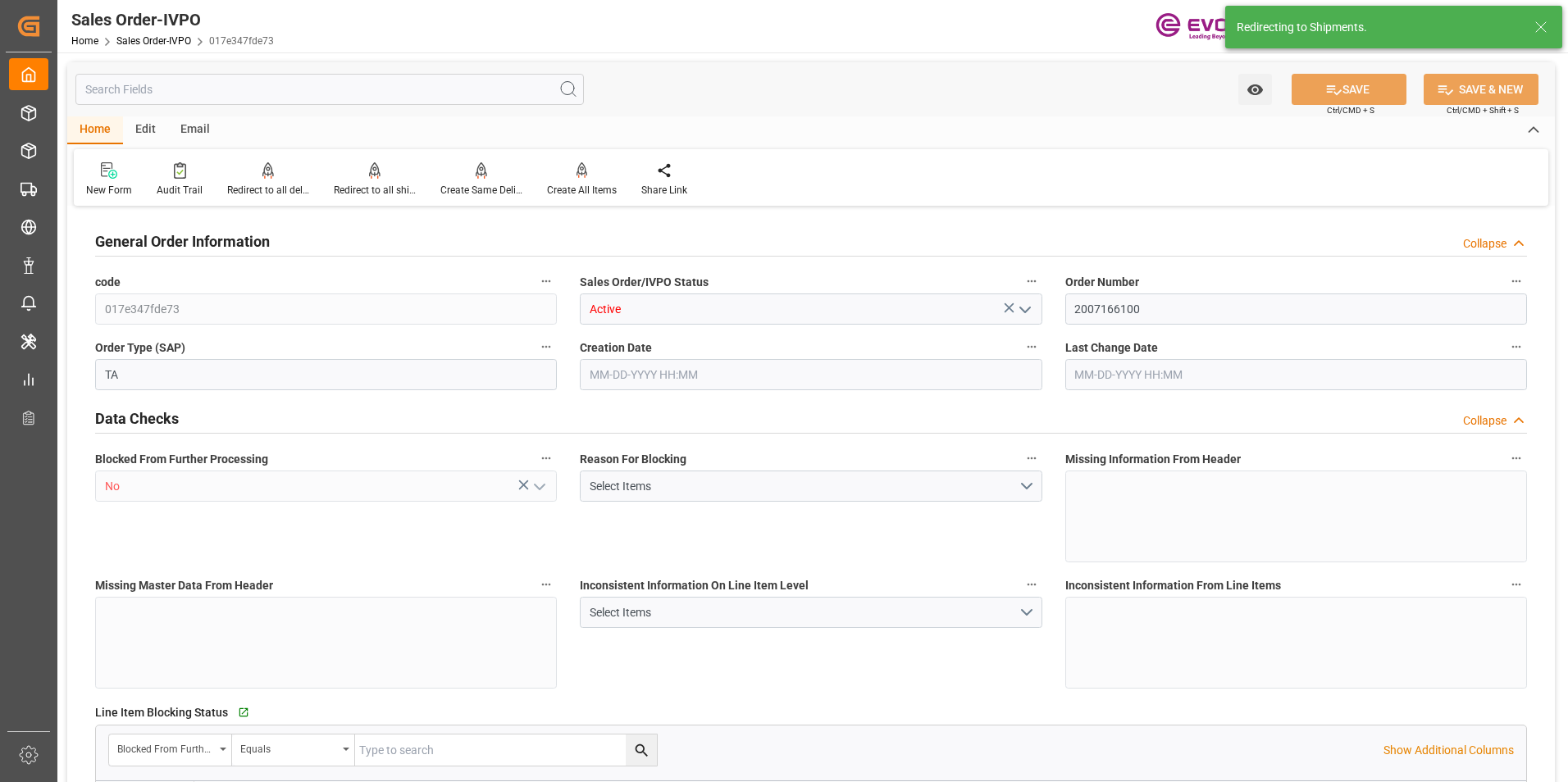
type input "09-17-2025 16:02"
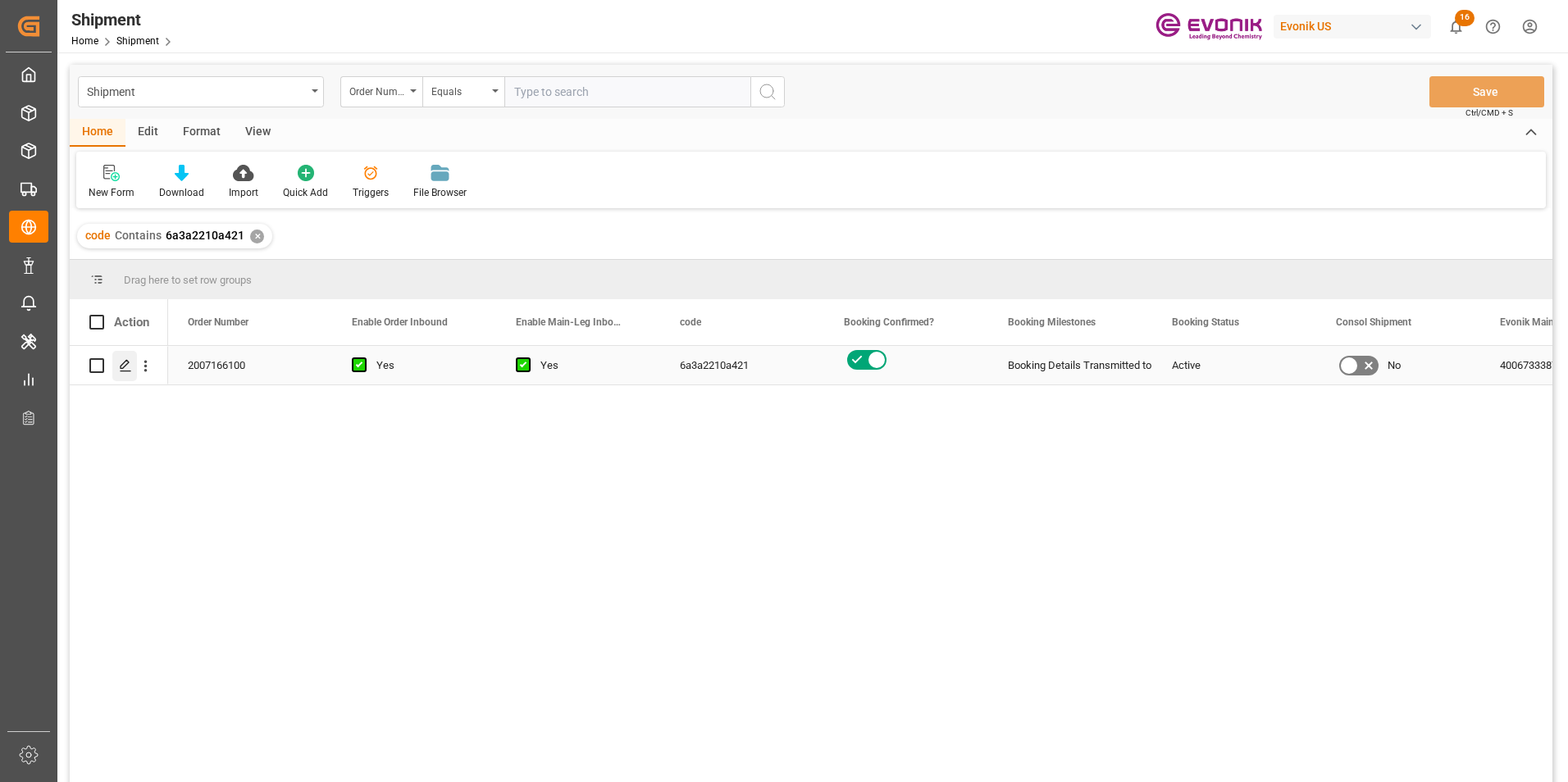
click at [123, 363] on icon "Press SPACE to select this row." at bounding box center [125, 365] width 13 height 13
